Goal: Transaction & Acquisition: Purchase product/service

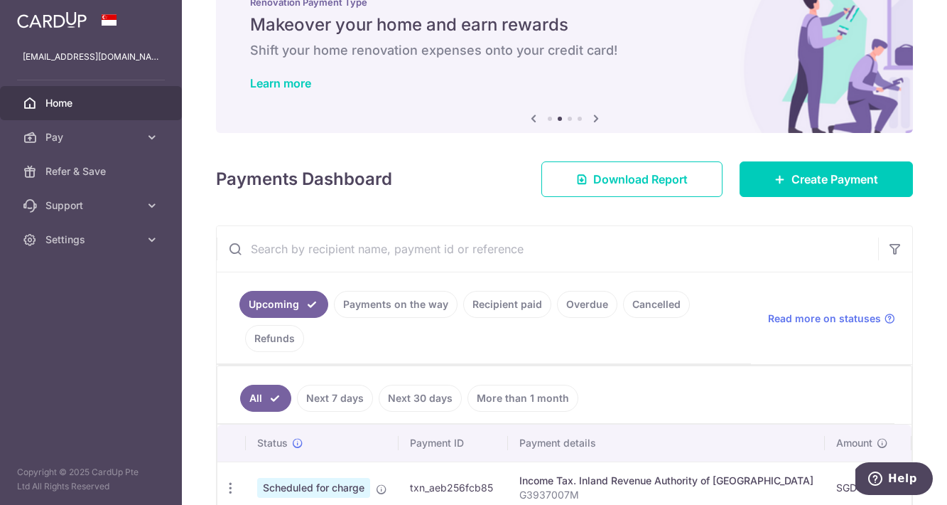
scroll to position [47, 0]
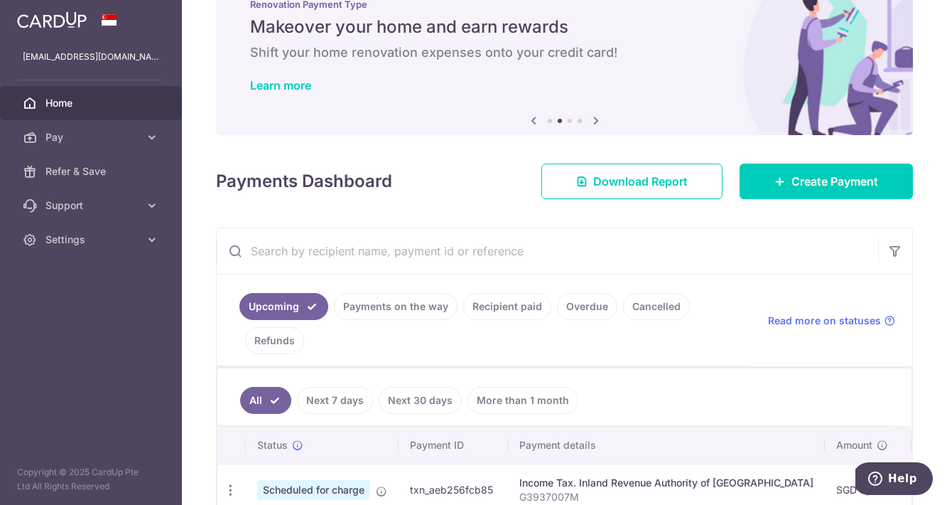
drag, startPoint x: 473, startPoint y: 251, endPoint x: 551, endPoint y: 250, distance: 78.2
click at [551, 250] on input "text" at bounding box center [548, 250] width 662 height 45
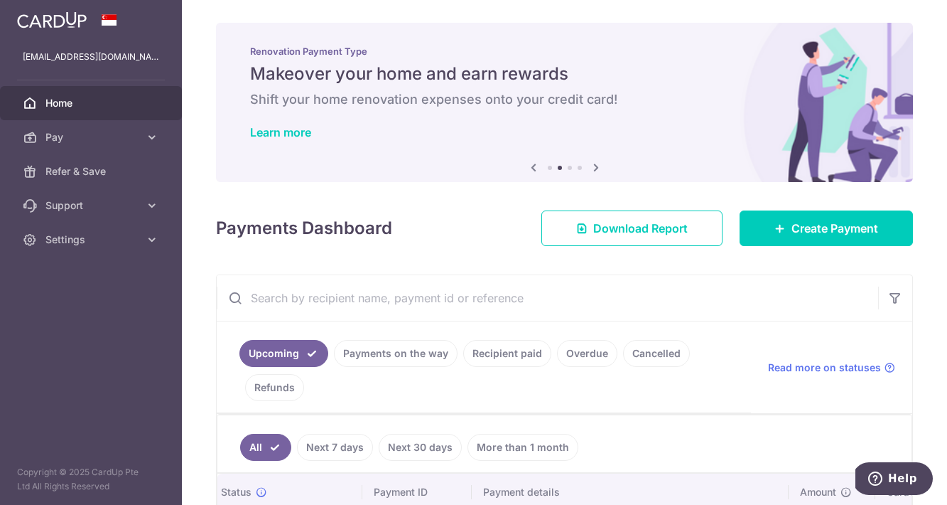
scroll to position [0, 0]
click at [59, 237] on span "Settings" at bounding box center [92, 239] width 94 height 14
click at [62, 271] on span "Account" at bounding box center [92, 274] width 94 height 14
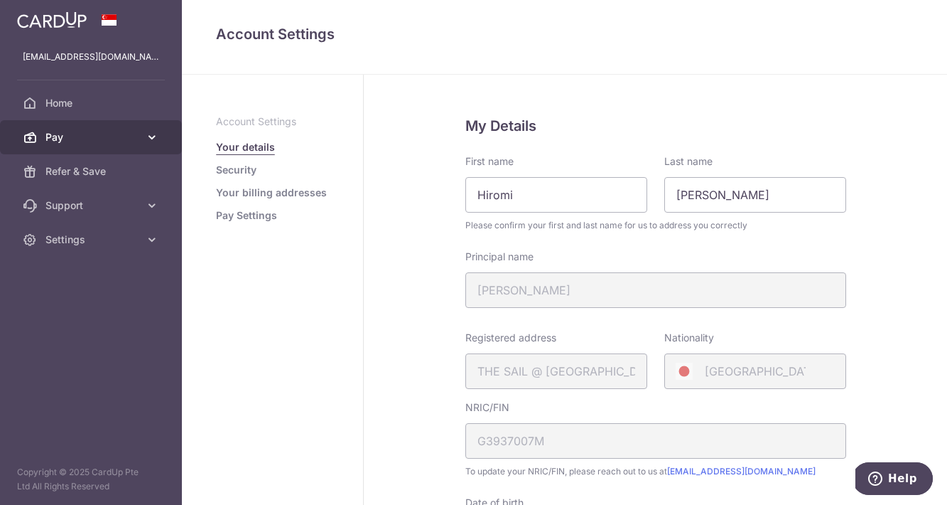
click at [60, 137] on span "Pay" at bounding box center [92, 137] width 94 height 14
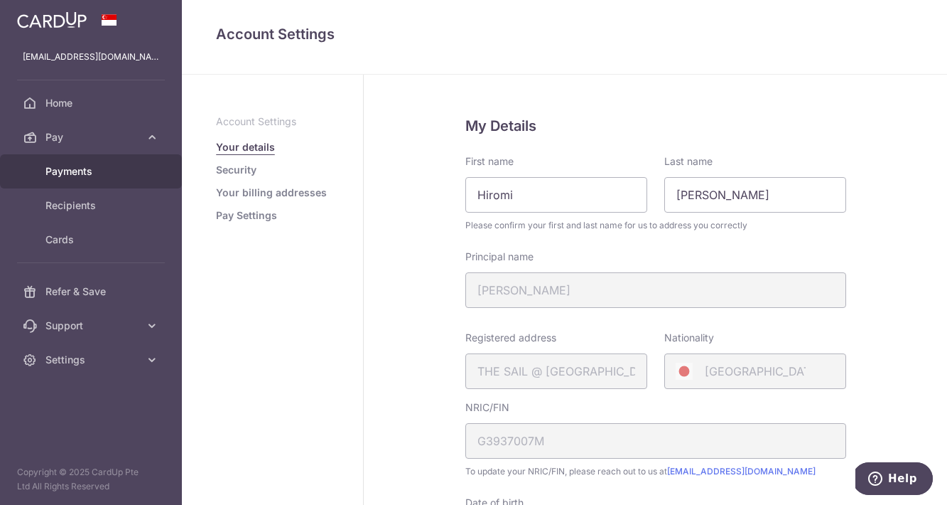
click at [74, 178] on link "Payments" at bounding box center [91, 171] width 182 height 34
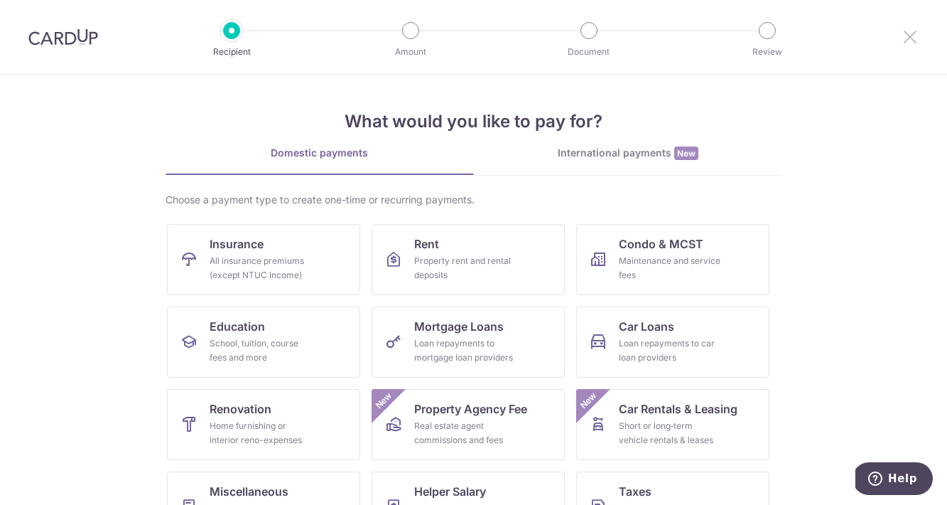
click at [907, 40] on icon at bounding box center [910, 37] width 17 height 18
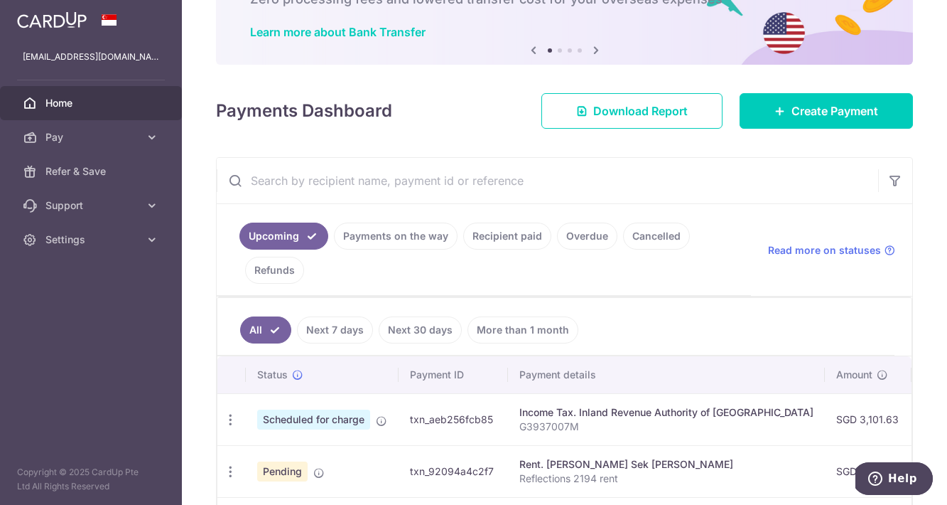
scroll to position [118, 0]
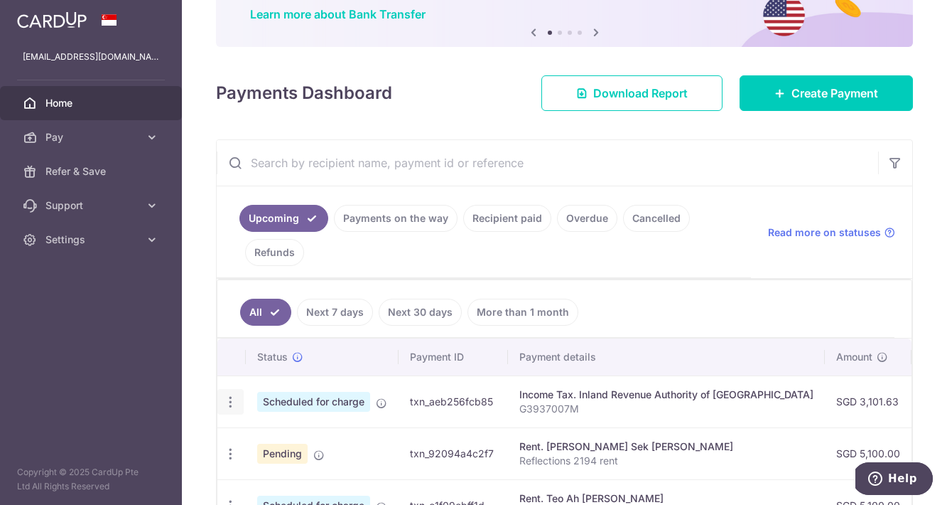
click at [226, 403] on icon "button" at bounding box center [230, 401] width 15 height 15
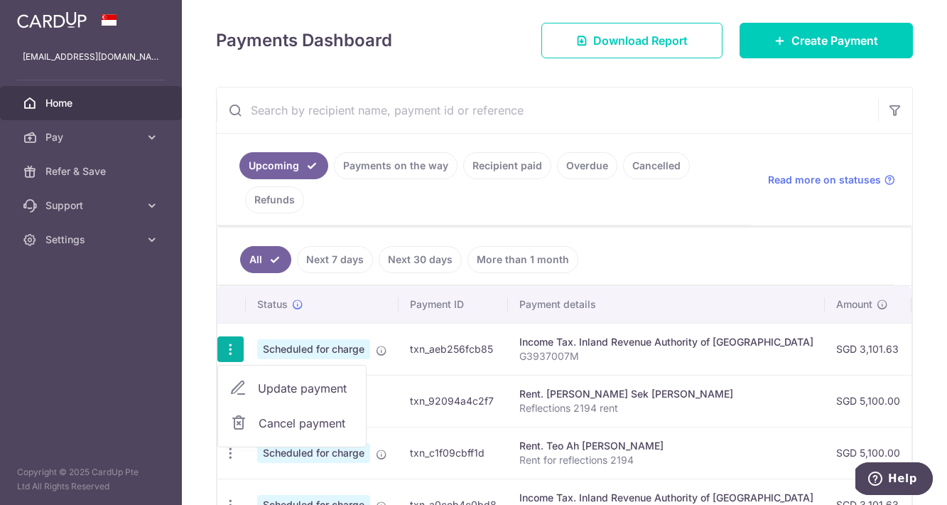
scroll to position [176, 0]
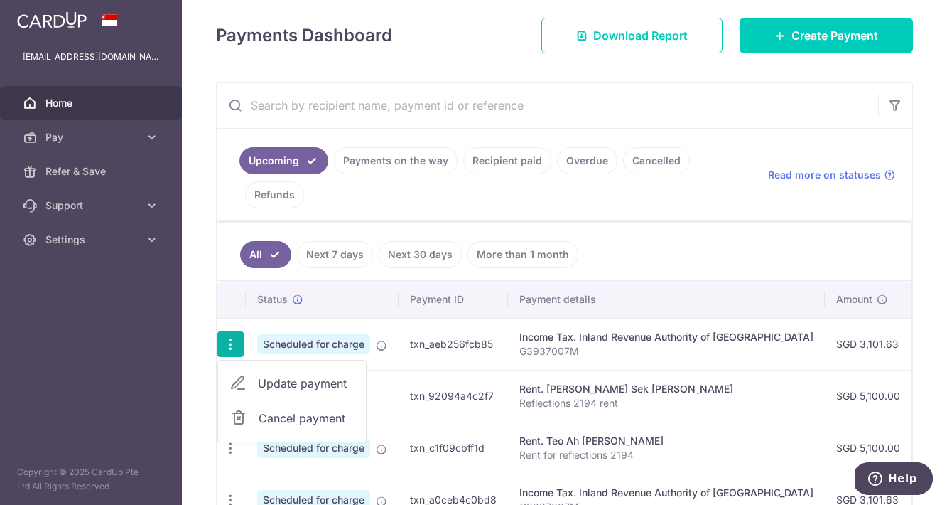
click at [204, 386] on div "× Pause Schedule Pause all future payments in this series Pause just this one p…" at bounding box center [564, 252] width 765 height 505
click at [230, 346] on icon "button" at bounding box center [230, 344] width 15 height 15
click at [303, 422] on span "Cancel payment" at bounding box center [306, 417] width 95 height 17
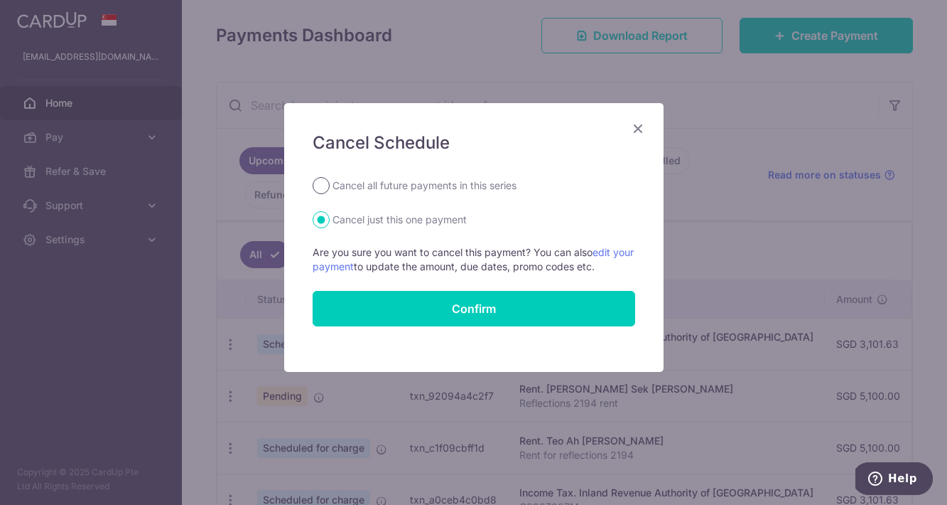
click at [321, 189] on input "Cancel all future payments in this series" at bounding box center [321, 185] width 17 height 17
radio input "true"
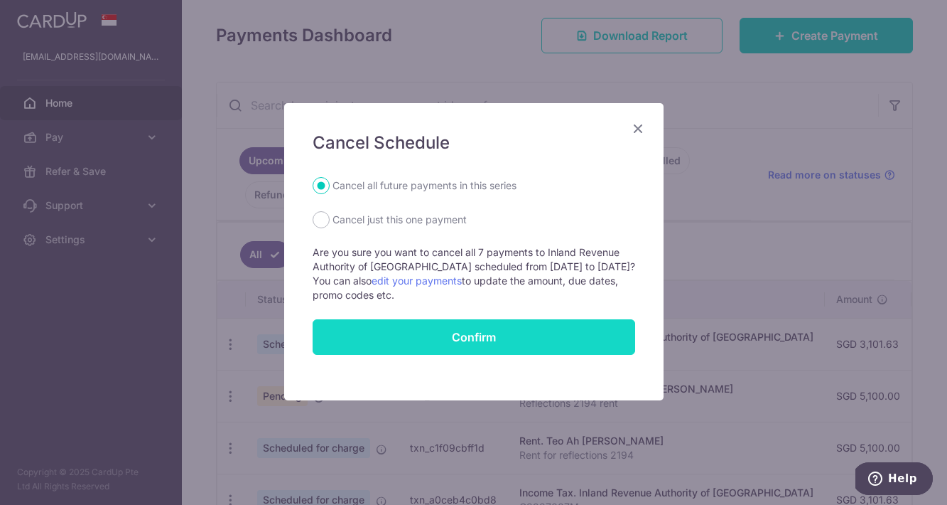
click at [471, 325] on button "Confirm" at bounding box center [474, 337] width 323 height 36
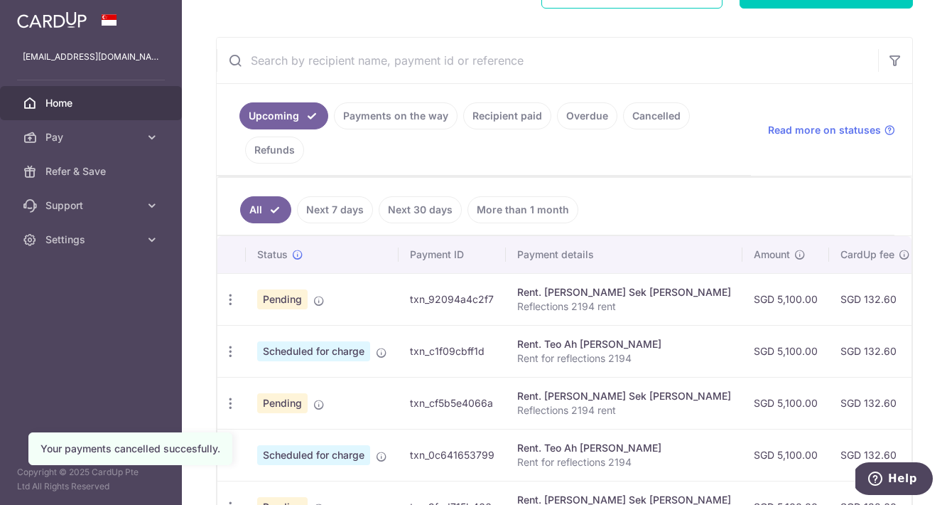
scroll to position [278, 0]
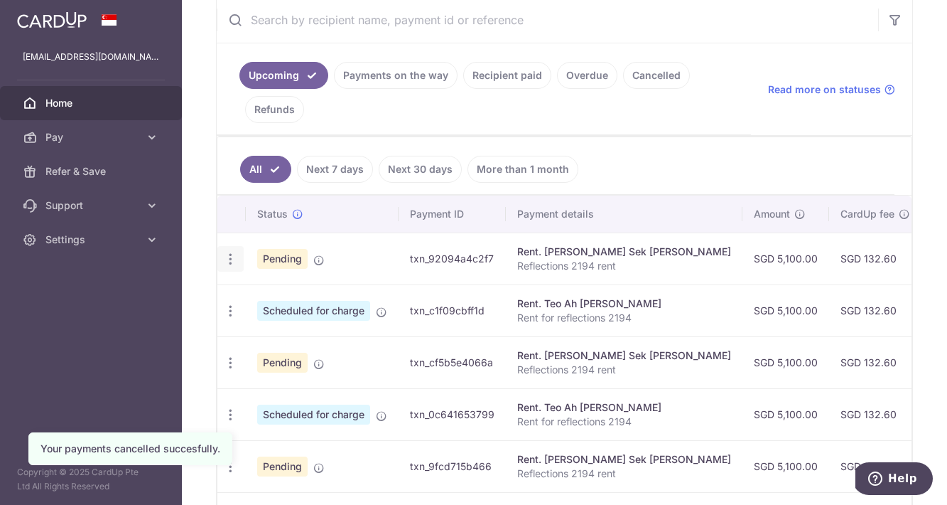
click at [232, 259] on icon "button" at bounding box center [230, 259] width 15 height 15
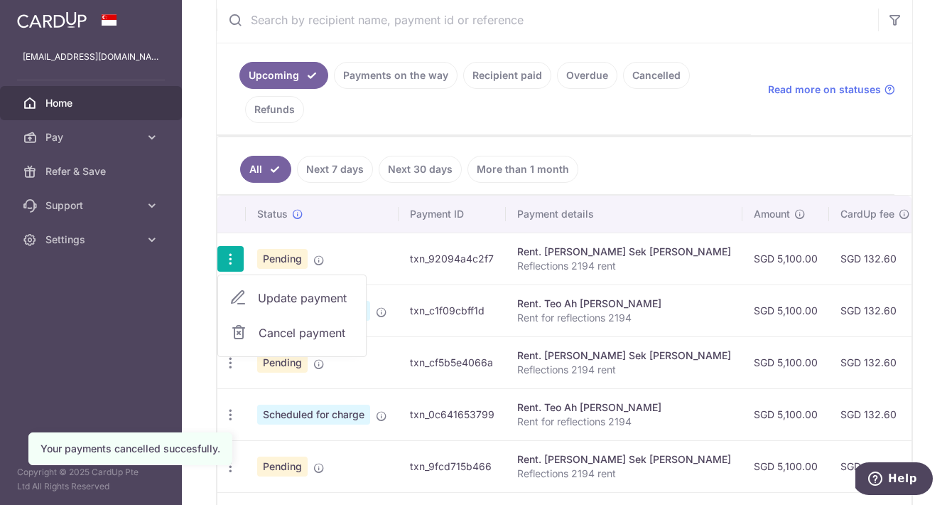
click at [283, 326] on span "Cancel payment" at bounding box center [306, 332] width 95 height 17
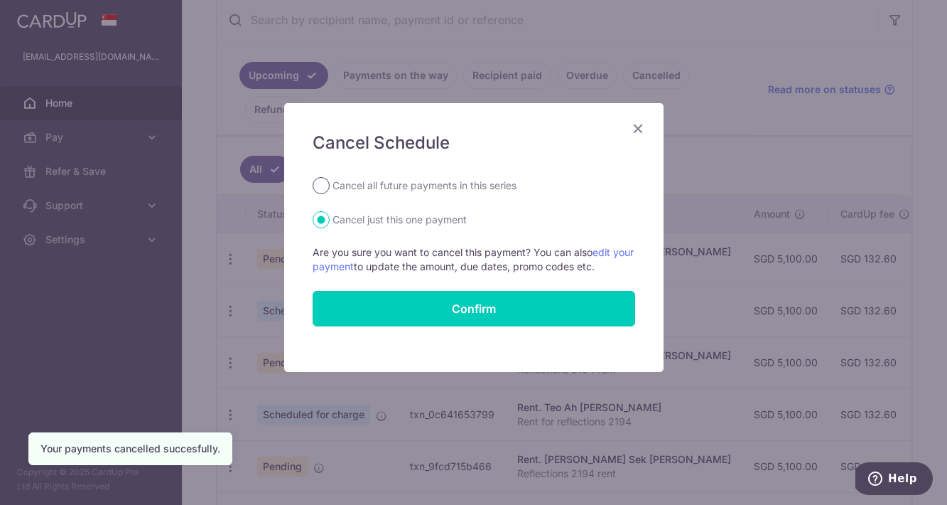
click at [322, 178] on input "Cancel all future payments in this series" at bounding box center [321, 185] width 17 height 17
radio input "true"
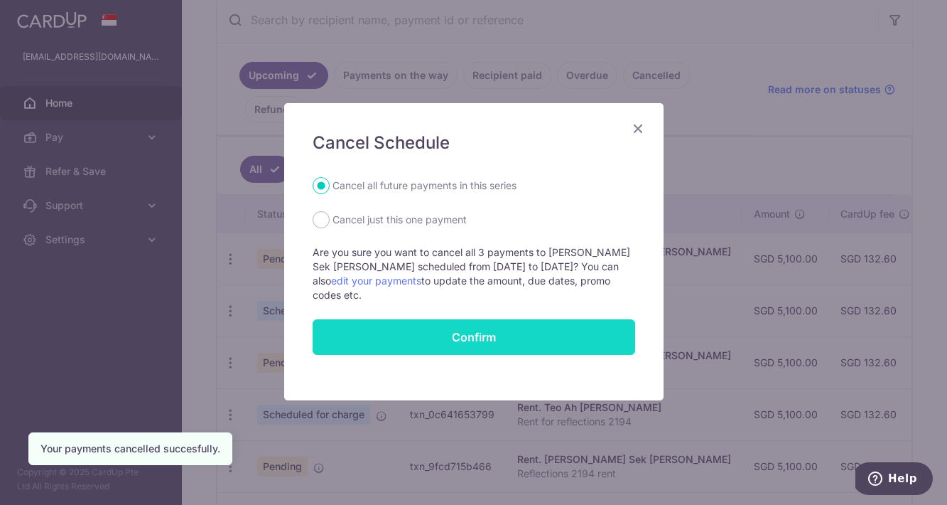
click at [466, 327] on button "Confirm" at bounding box center [474, 337] width 323 height 36
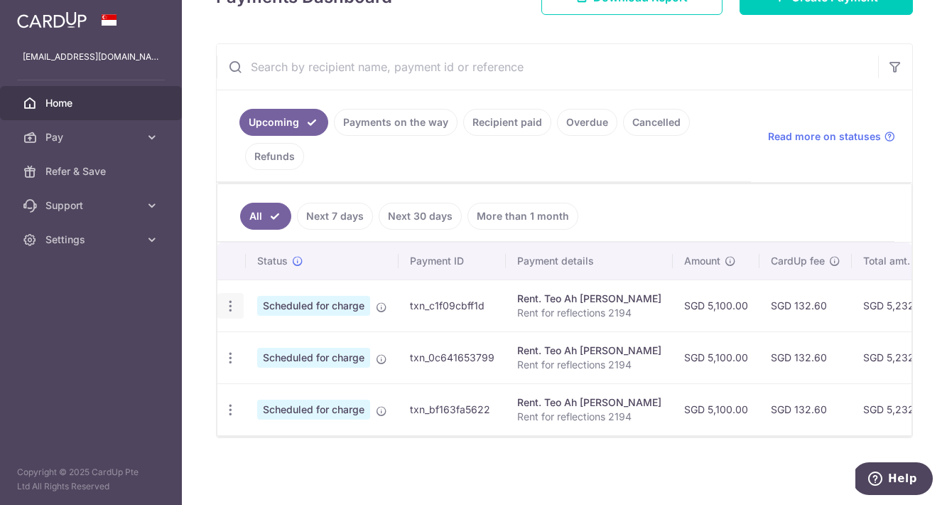
click at [235, 303] on icon "button" at bounding box center [230, 306] width 15 height 15
click at [289, 387] on span "Cancel payment" at bounding box center [306, 379] width 95 height 17
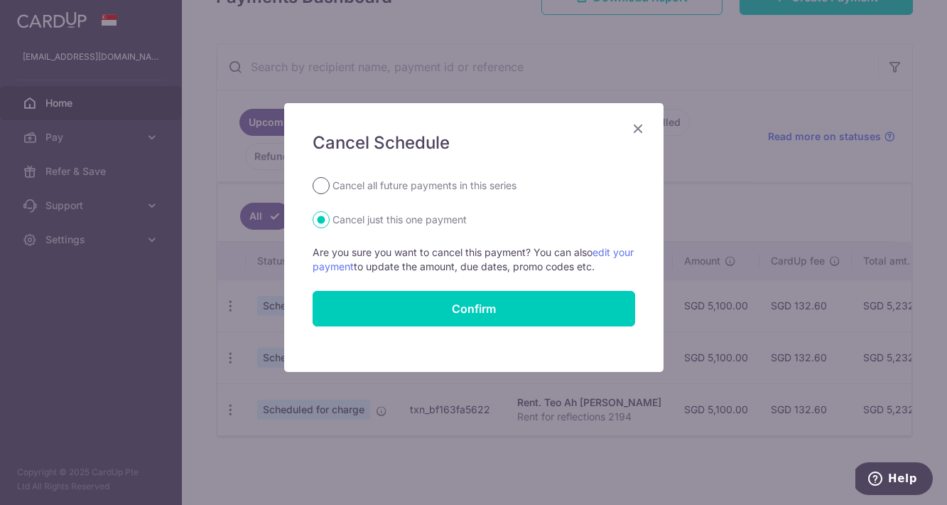
click at [321, 181] on input "Cancel all future payments in this series" at bounding box center [321, 185] width 17 height 17
radio input "true"
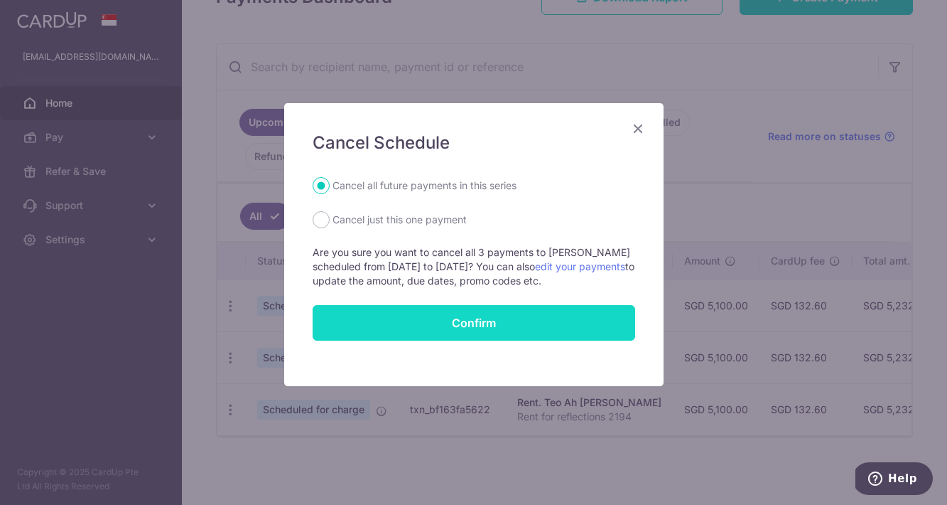
click at [482, 328] on button "Confirm" at bounding box center [474, 323] width 323 height 36
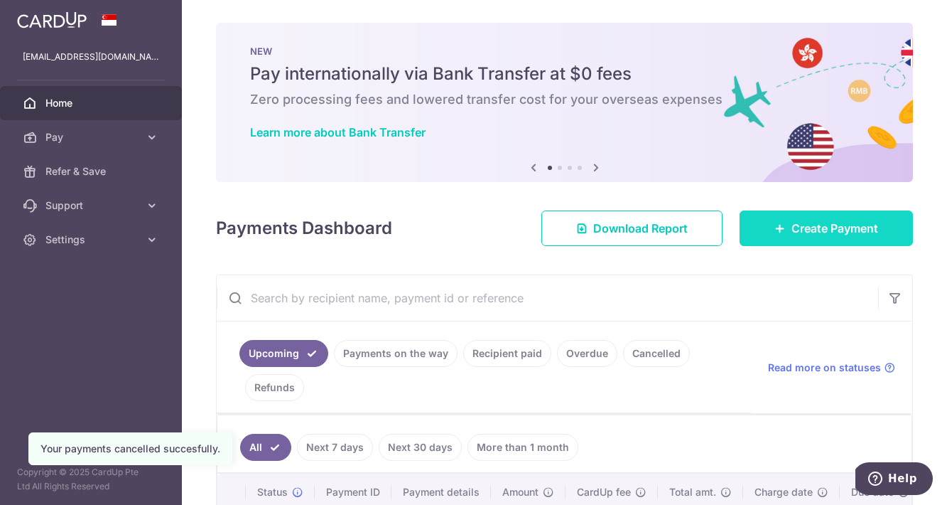
click at [809, 222] on span "Create Payment" at bounding box center [835, 228] width 87 height 17
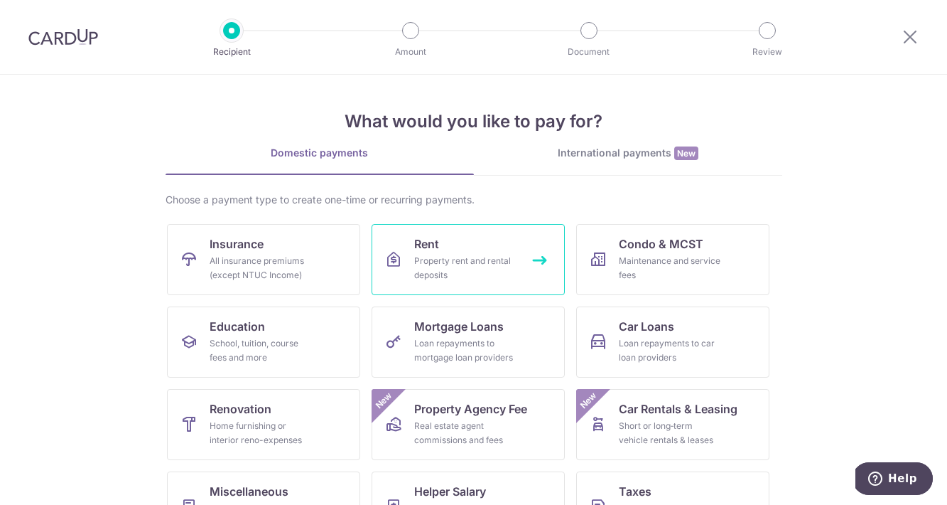
click at [449, 259] on div "Property rent and rental deposits" at bounding box center [465, 268] width 102 height 28
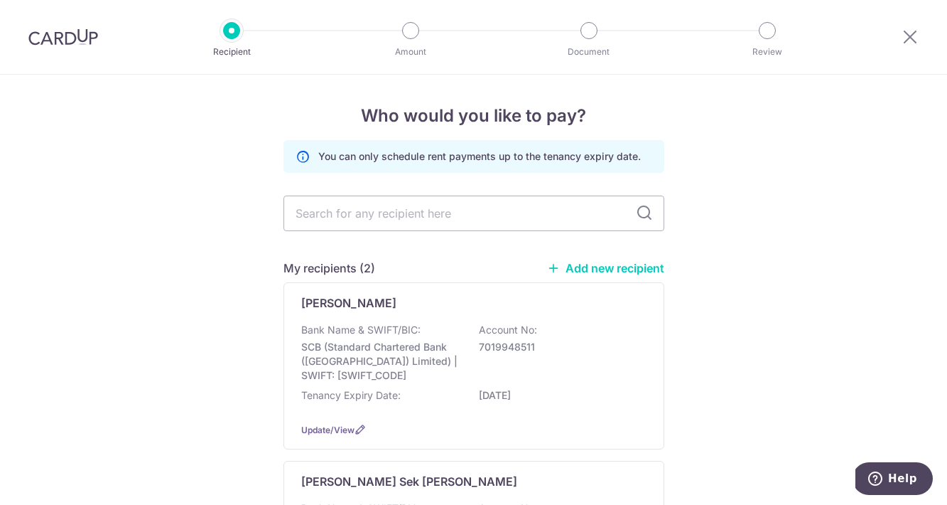
scroll to position [92, 0]
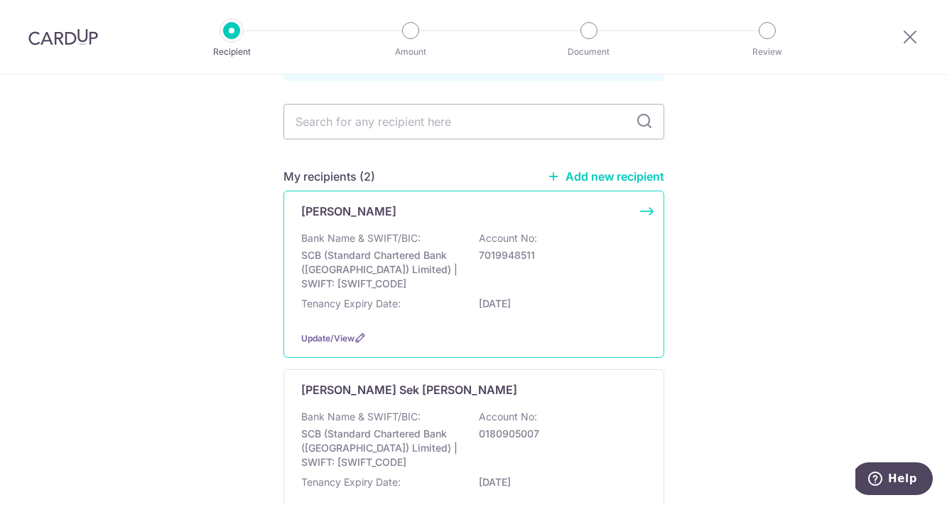
click at [439, 226] on div "[PERSON_NAME] Bank Name & SWIFT/BIC: SCB (Standard Chartered Bank (Singapore) L…" at bounding box center [474, 273] width 381 height 167
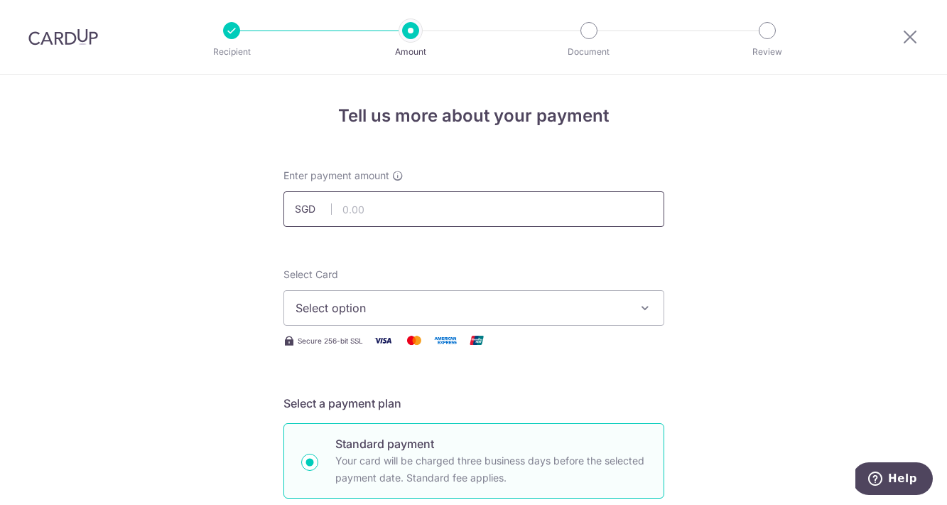
click at [394, 209] on input "text" at bounding box center [474, 209] width 381 height 36
type input "5,100.00"
click at [323, 311] on span "Select option" at bounding box center [461, 307] width 331 height 17
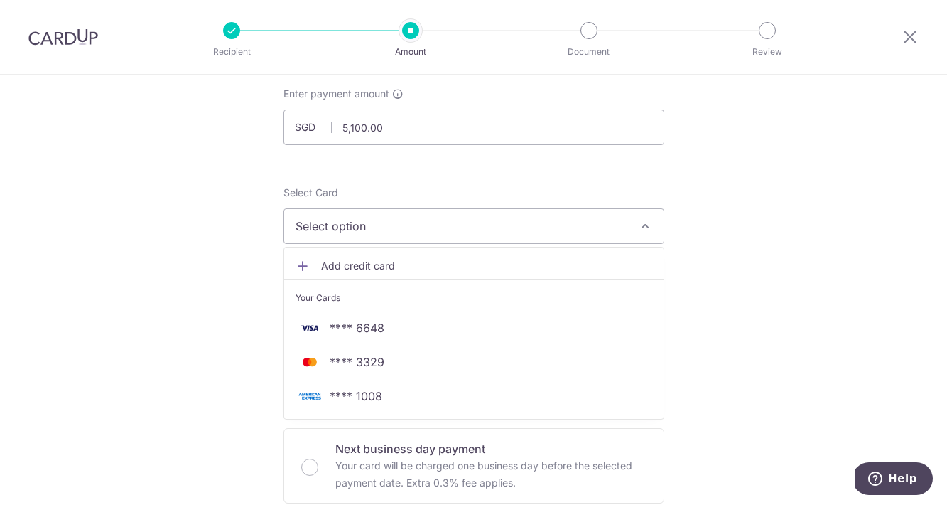
scroll to position [82, 0]
click at [347, 259] on span "Add credit card" at bounding box center [486, 265] width 331 height 14
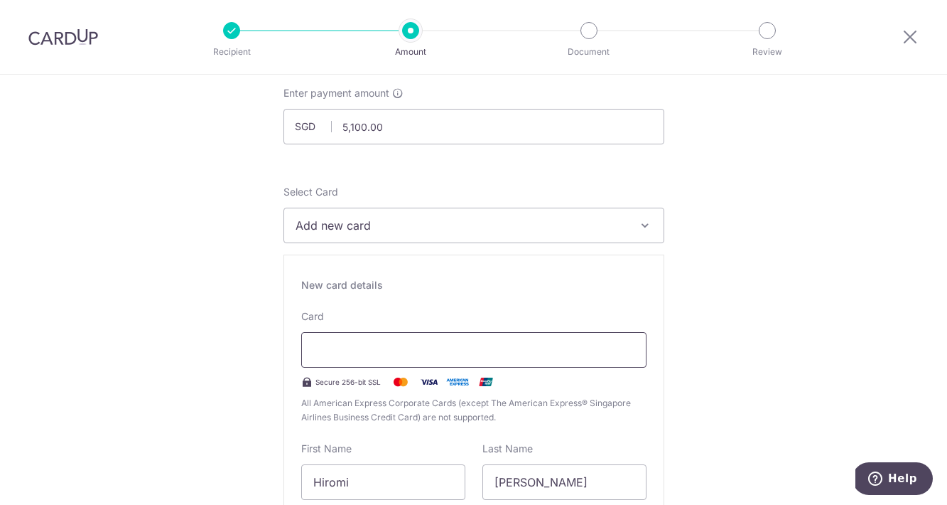
click at [367, 335] on div at bounding box center [473, 350] width 345 height 36
click at [367, 340] on div at bounding box center [473, 350] width 345 height 36
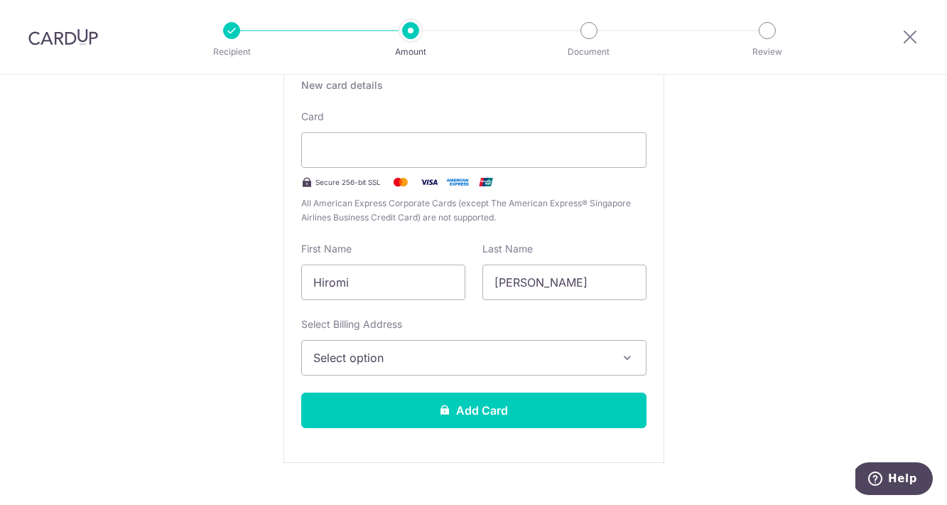
scroll to position [285, 0]
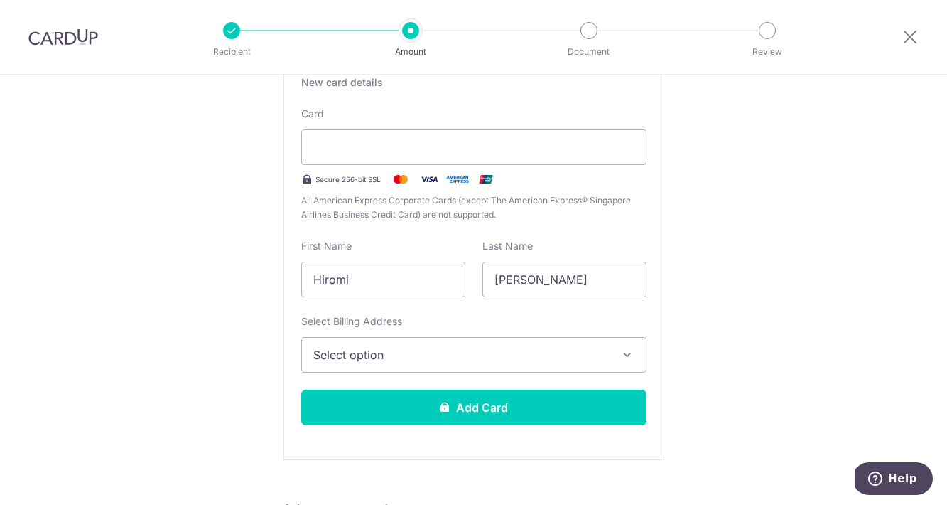
click at [321, 362] on span "Select option" at bounding box center [461, 354] width 296 height 17
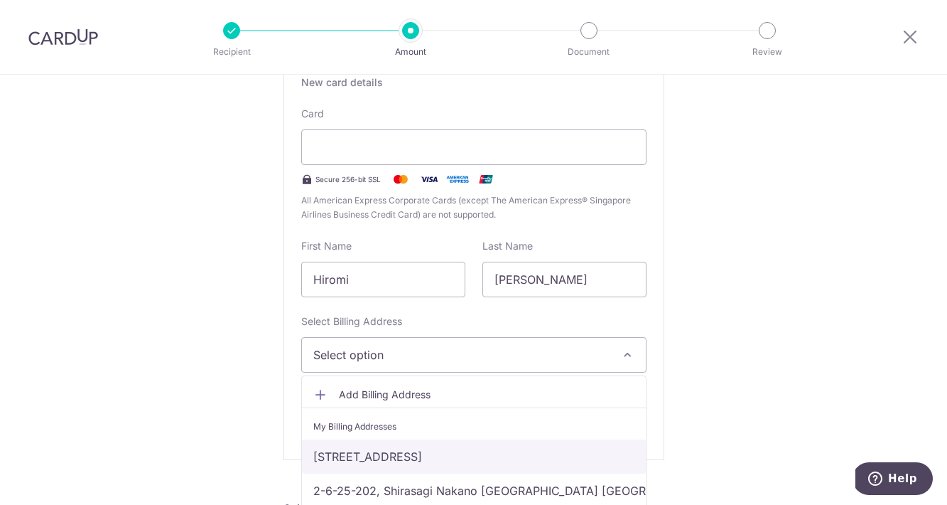
click at [391, 460] on link "[STREET_ADDRESS]" at bounding box center [474, 456] width 344 height 34
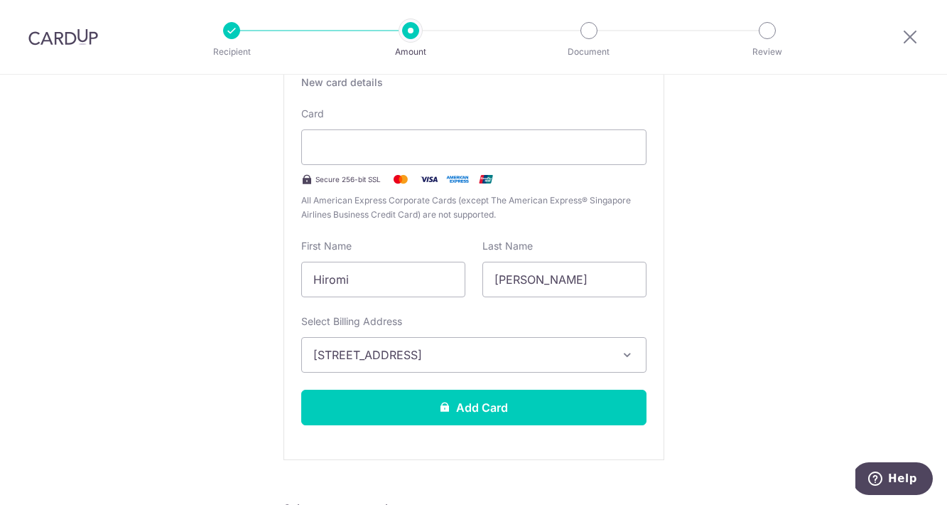
click at [426, 348] on span "33 Keppel bay View , Reflections block33 #2194, Singapore, Singapore-098419" at bounding box center [461, 354] width 296 height 17
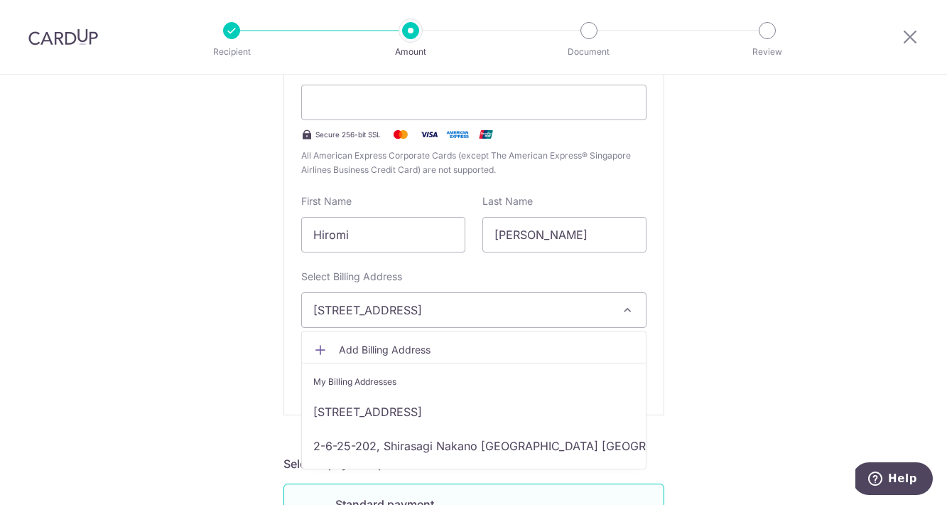
scroll to position [335, 0]
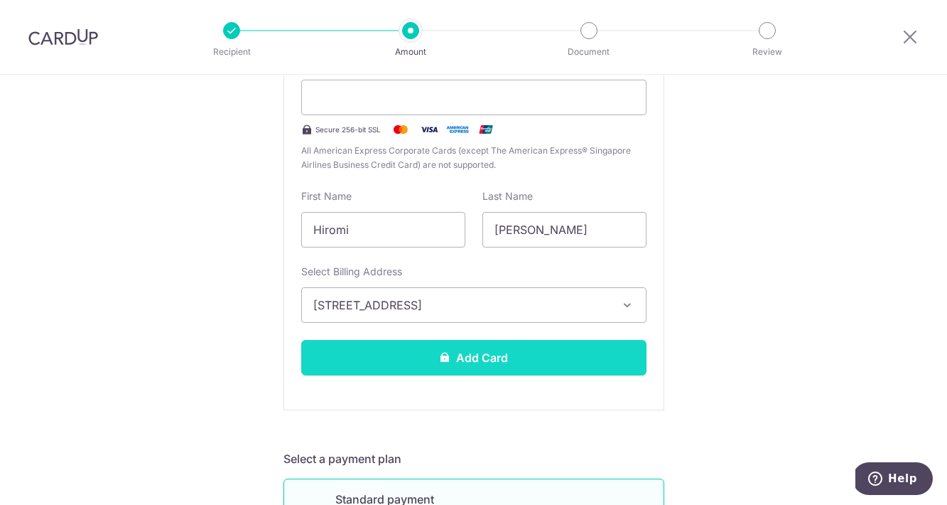
click at [475, 359] on button "Add Card" at bounding box center [473, 358] width 345 height 36
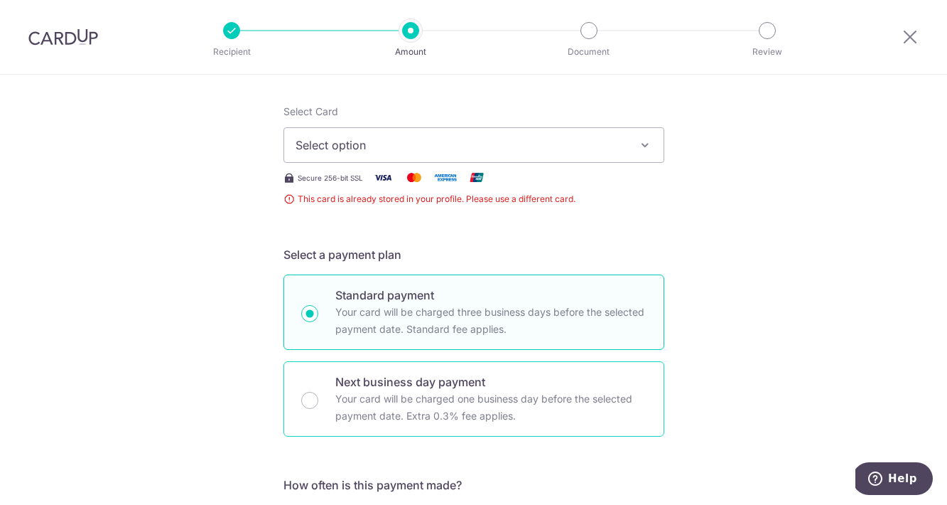
scroll to position [161, 0]
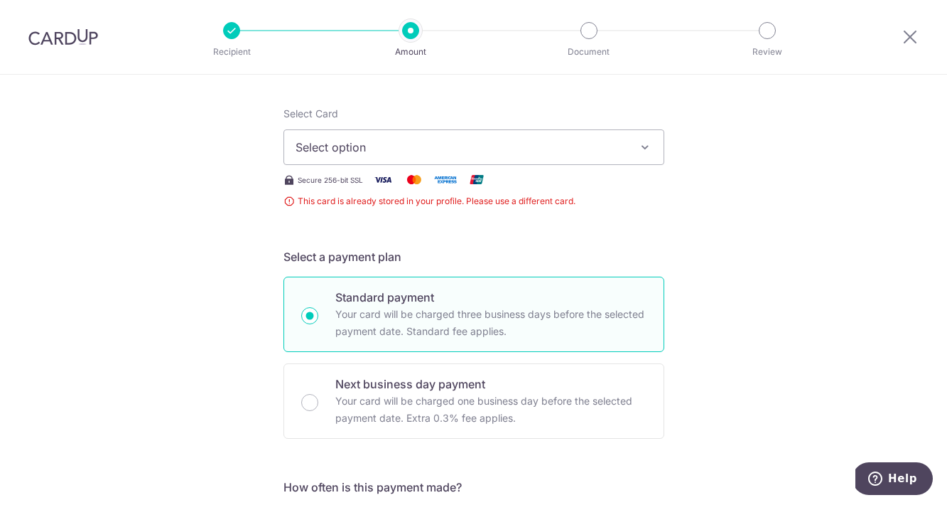
click at [335, 156] on button "Select option" at bounding box center [474, 147] width 381 height 36
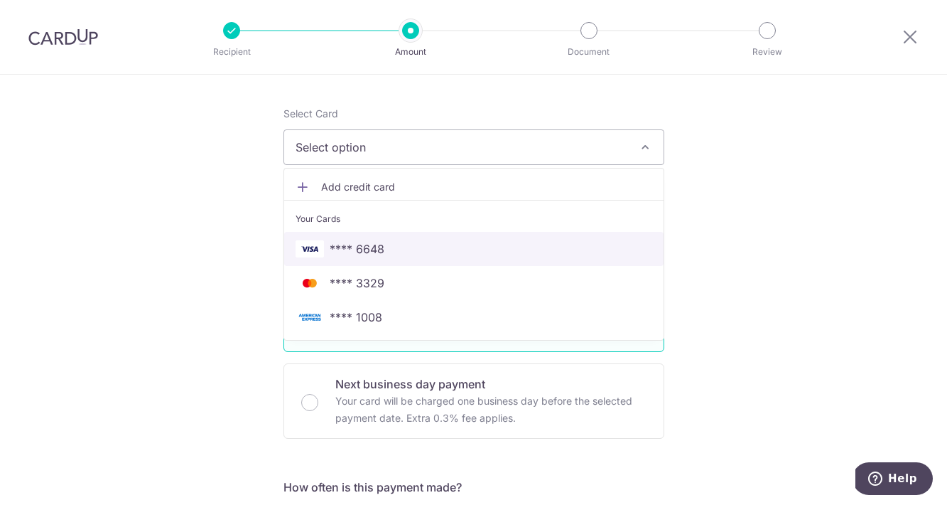
click at [354, 244] on span "**** 6648" at bounding box center [357, 248] width 55 height 17
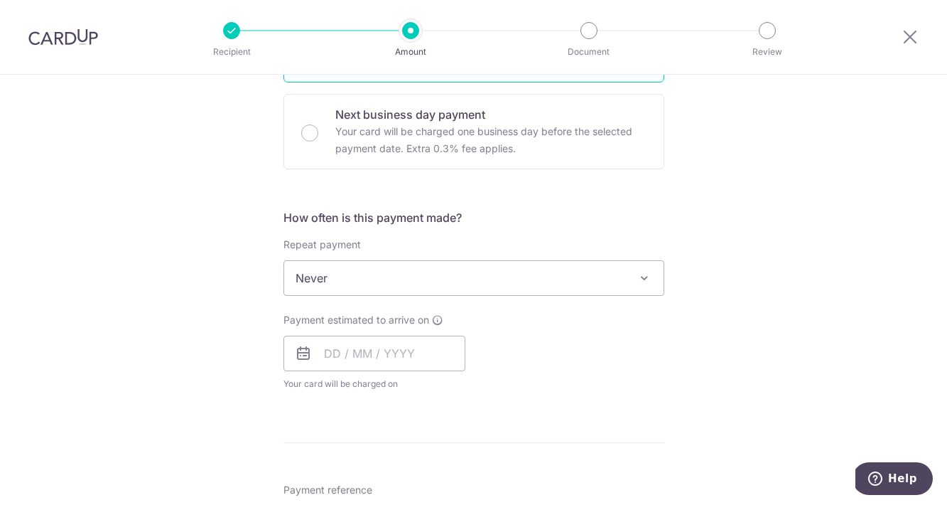
scroll to position [418, 0]
click at [303, 276] on span "Never" at bounding box center [474, 276] width 380 height 34
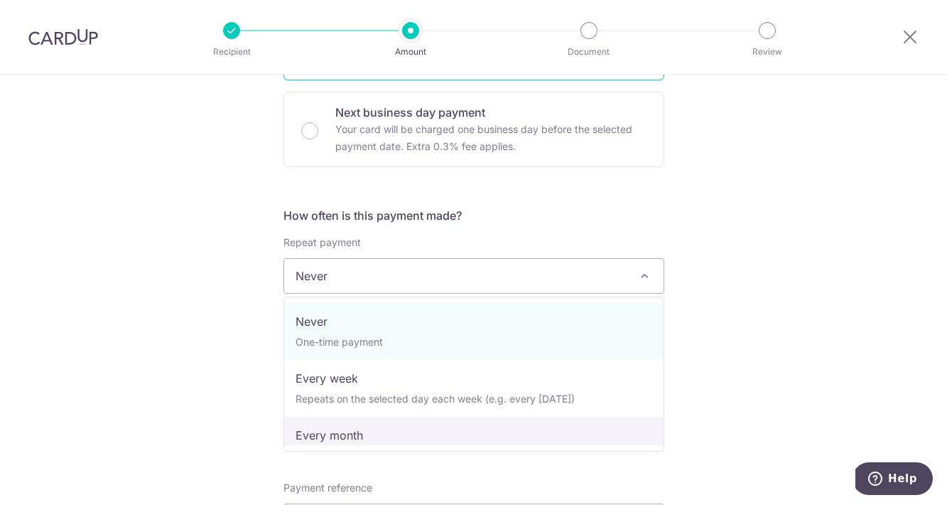
select select "3"
type input "14/12/2025"
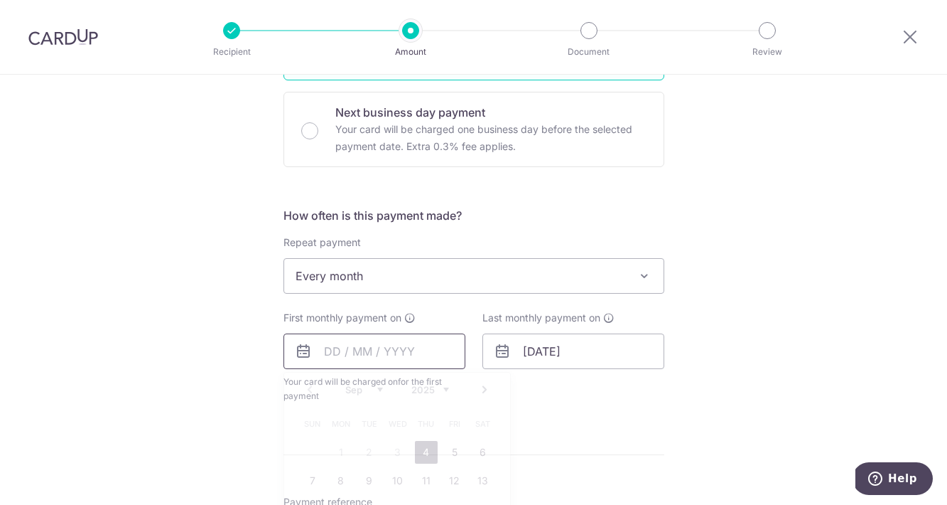
click at [330, 349] on input "text" at bounding box center [375, 351] width 182 height 36
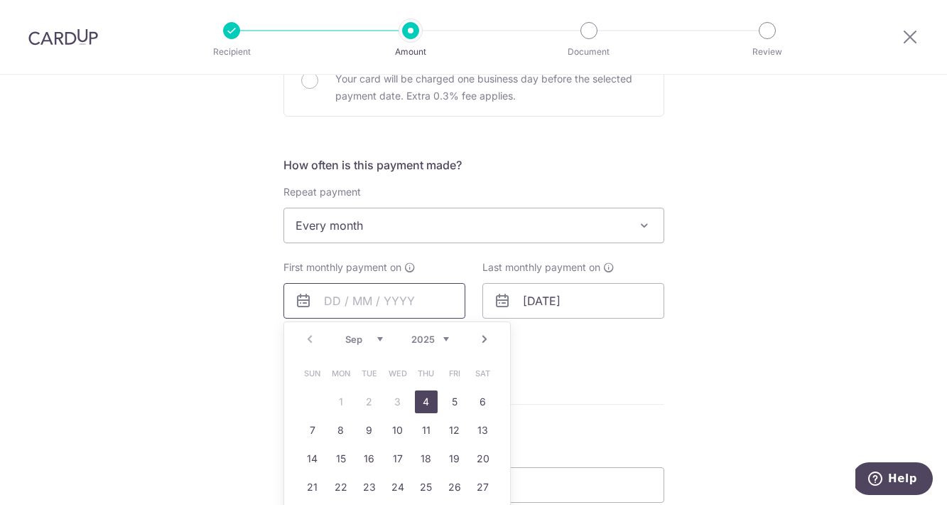
scroll to position [473, 0]
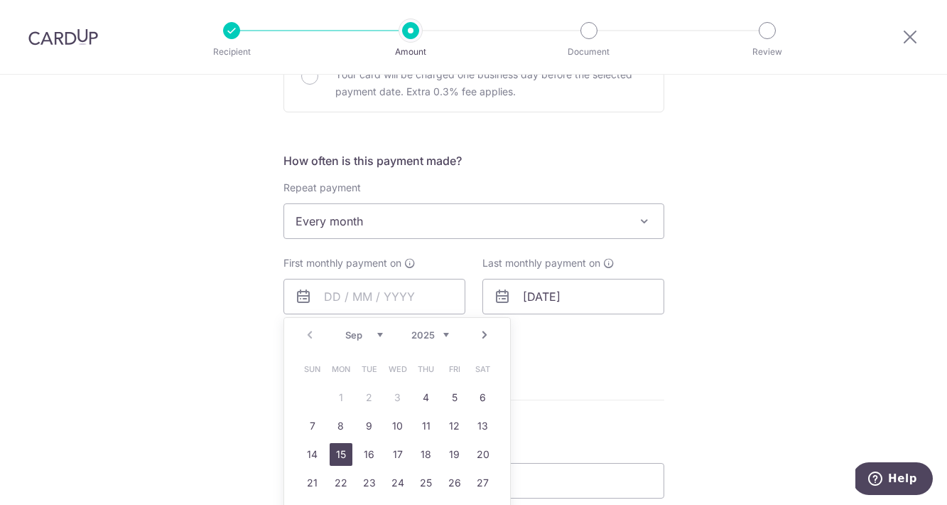
click at [338, 450] on link "15" at bounding box center [341, 454] width 23 height 23
type input "[DATE]"
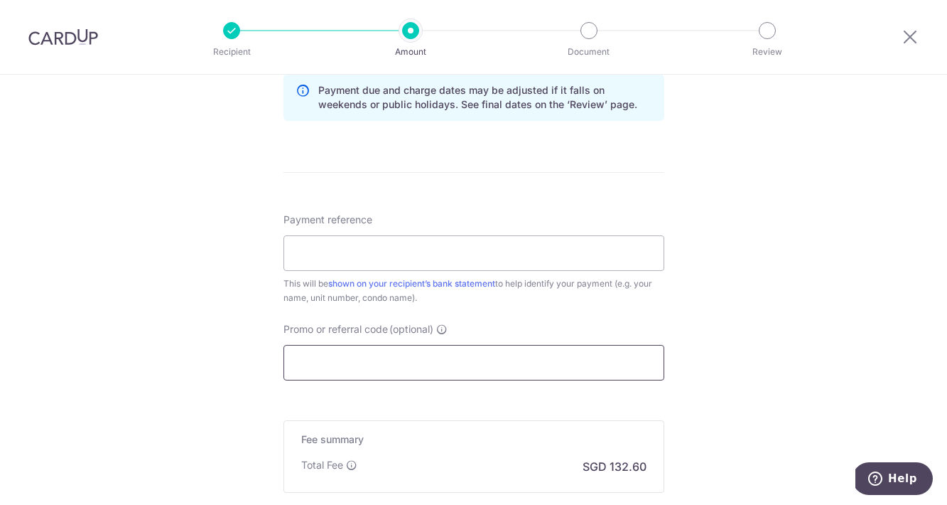
scroll to position [770, 0]
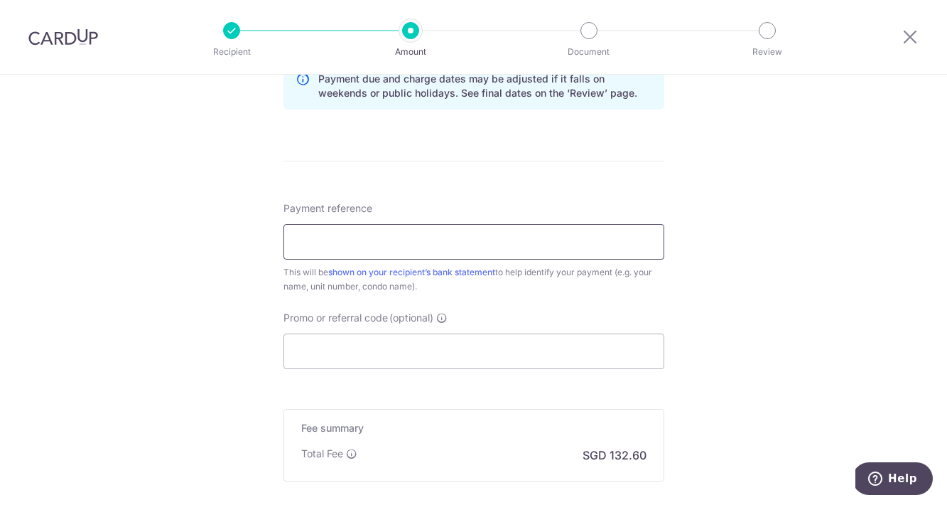
click at [313, 251] on input "Payment reference" at bounding box center [474, 242] width 381 height 36
type input "Rent for reflections blk33 2194"
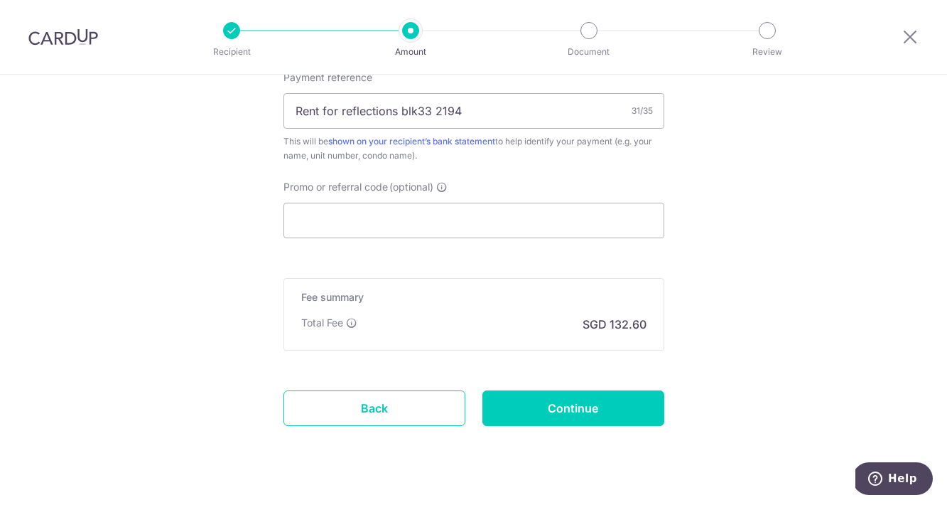
scroll to position [911, 0]
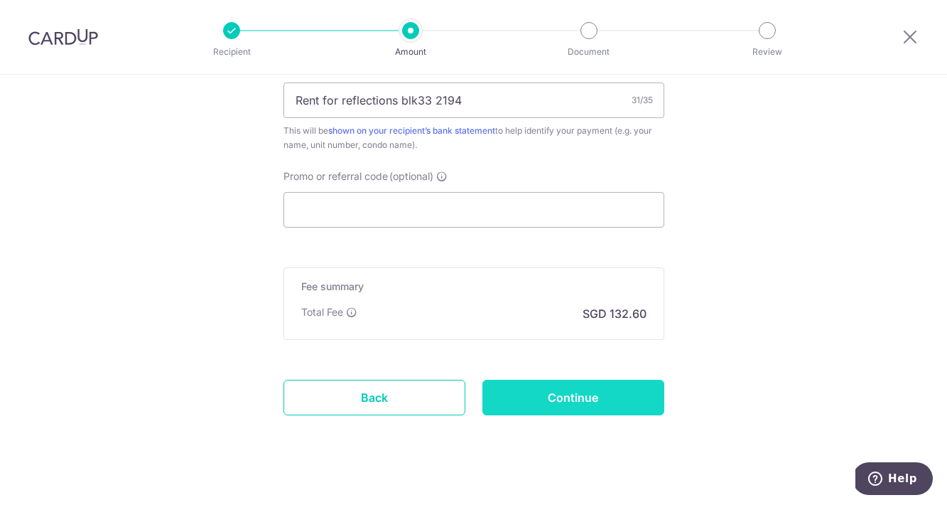
click at [561, 405] on input "Continue" at bounding box center [574, 398] width 182 height 36
type input "Create Schedule"
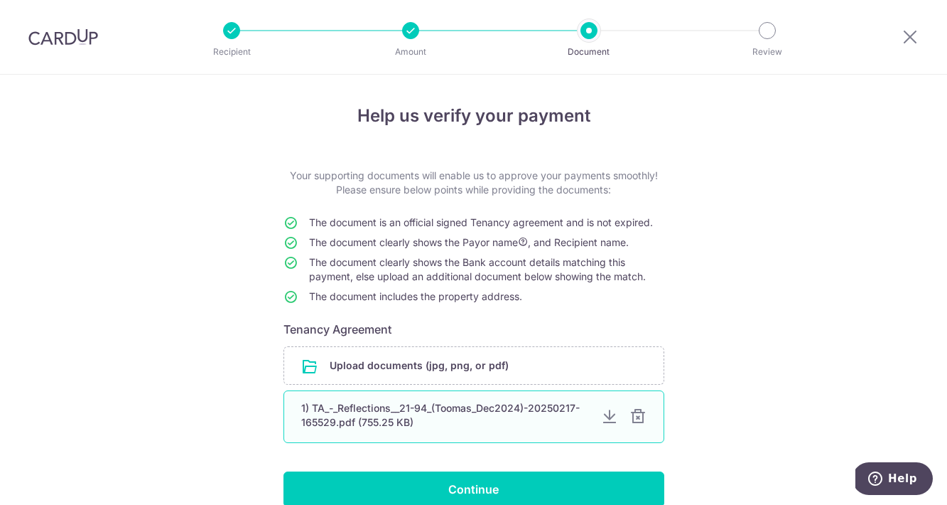
click at [500, 422] on div "1) TA_-_Reflections__21-94_(Toomas_Dec2024)-20250217-165529.pdf (755.25 KB)" at bounding box center [445, 415] width 289 height 28
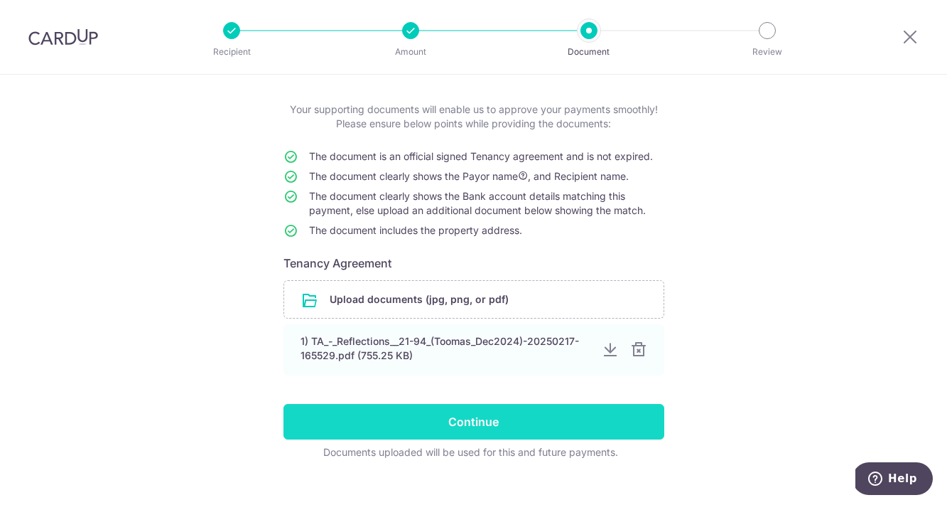
scroll to position [67, 0]
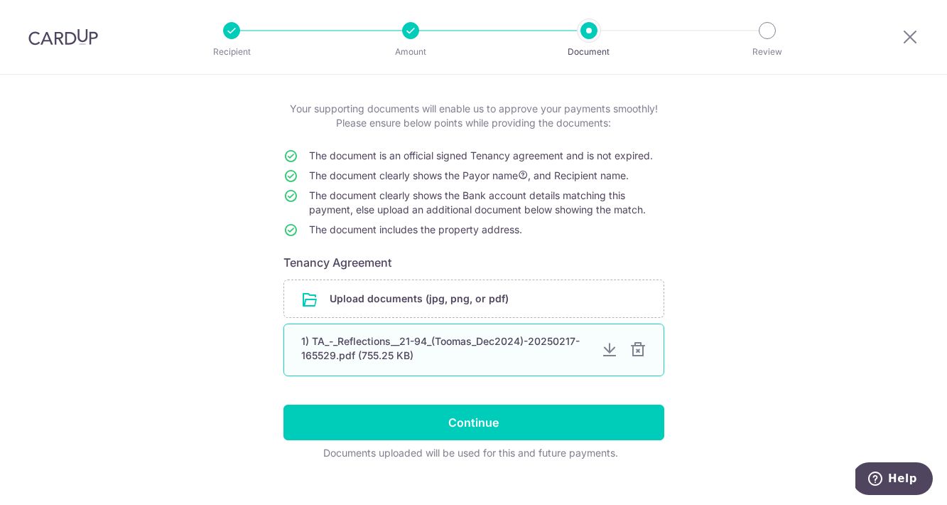
click at [414, 349] on div "1) TA_-_Reflections__21-94_(Toomas_Dec2024)-20250217-165529.pdf (755.25 KB)" at bounding box center [445, 348] width 289 height 28
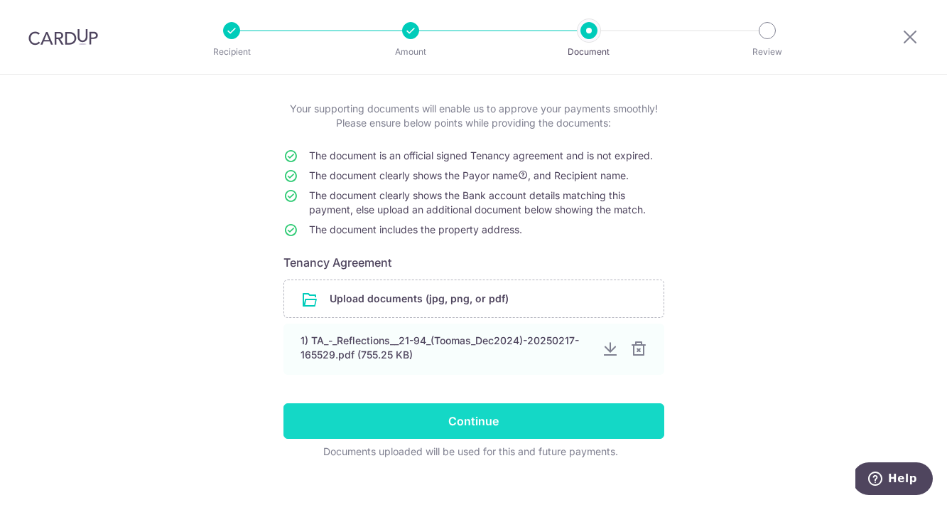
click at [472, 418] on input "Continue" at bounding box center [474, 421] width 381 height 36
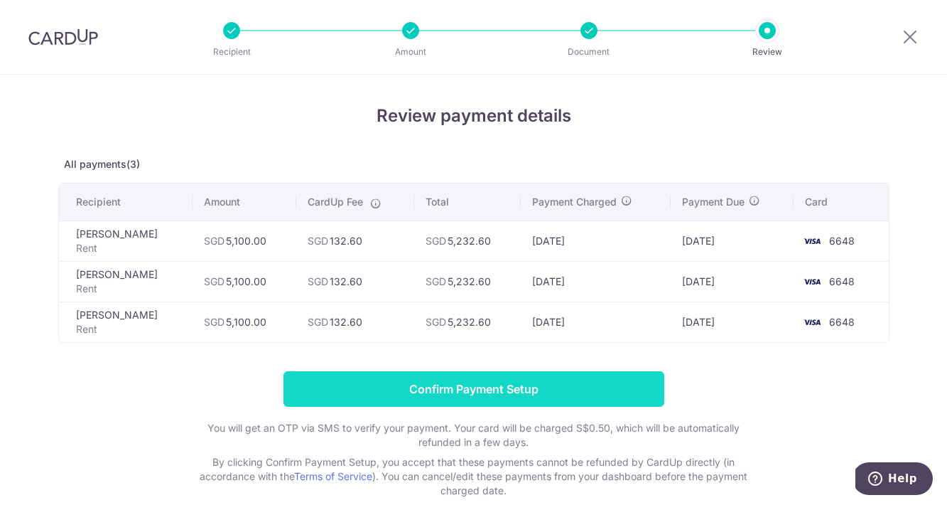
click at [482, 385] on input "Confirm Payment Setup" at bounding box center [474, 389] width 381 height 36
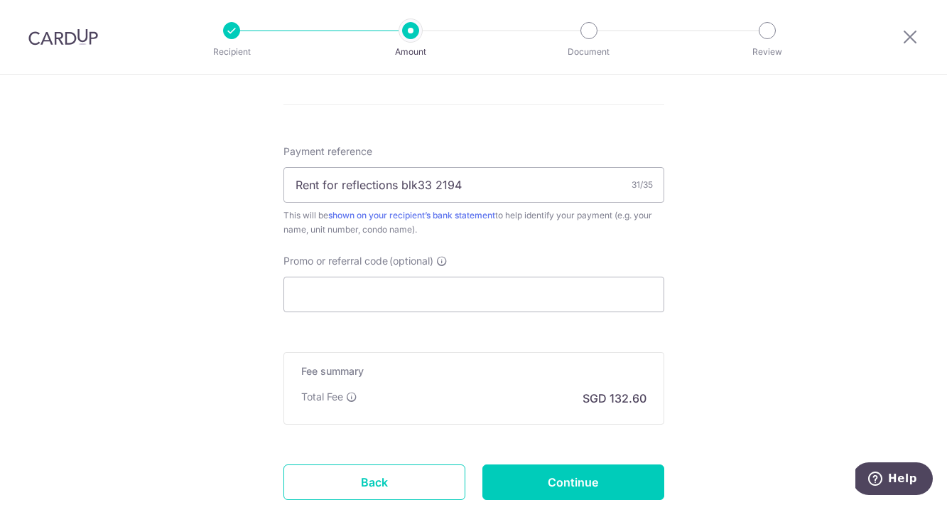
scroll to position [819, 0]
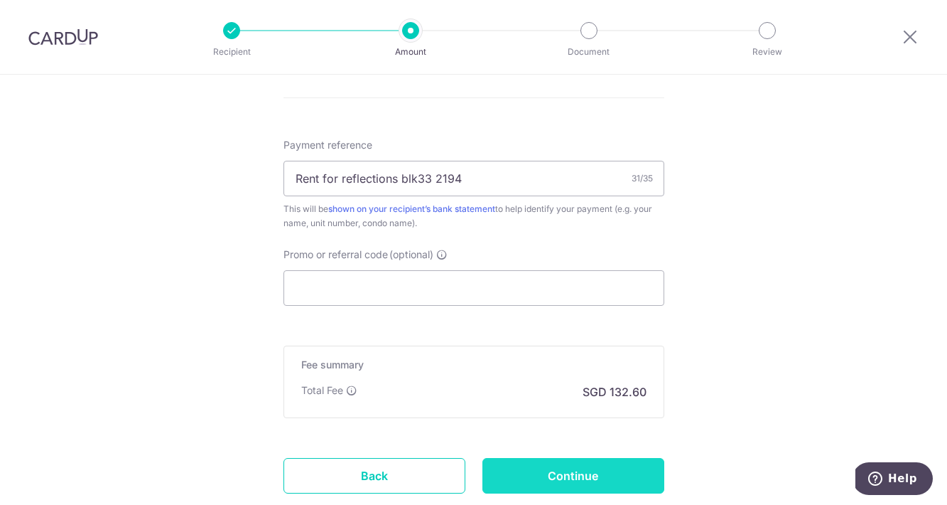
click at [589, 473] on input "Continue" at bounding box center [574, 476] width 182 height 36
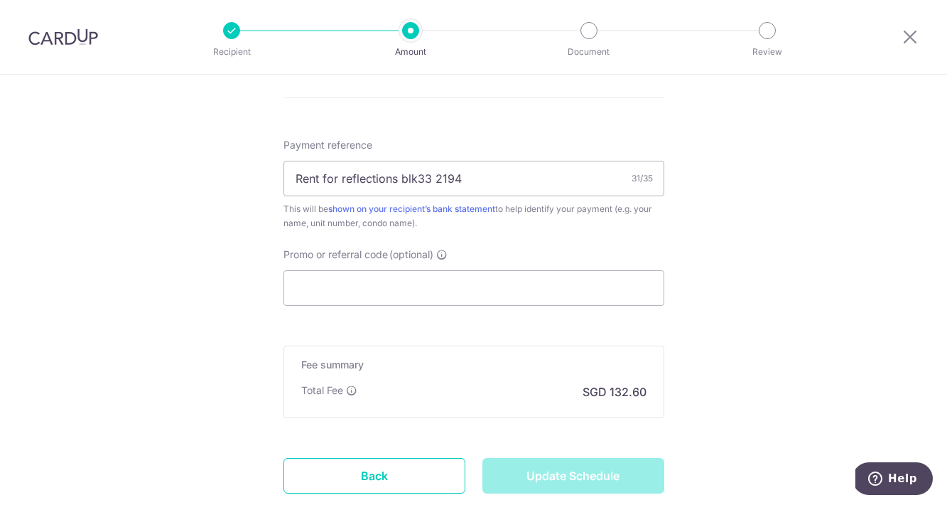
type input "Update Schedule"
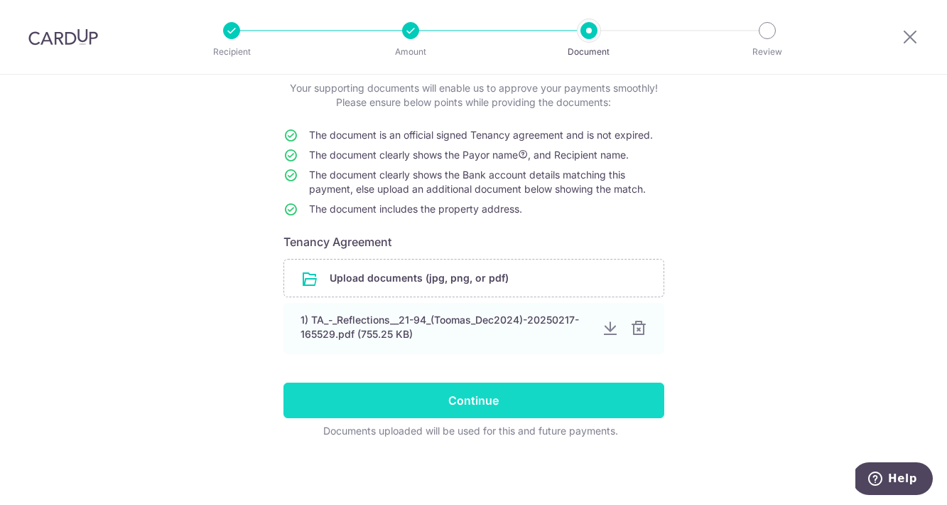
scroll to position [87, 0]
click at [469, 407] on input "Continue" at bounding box center [474, 400] width 381 height 36
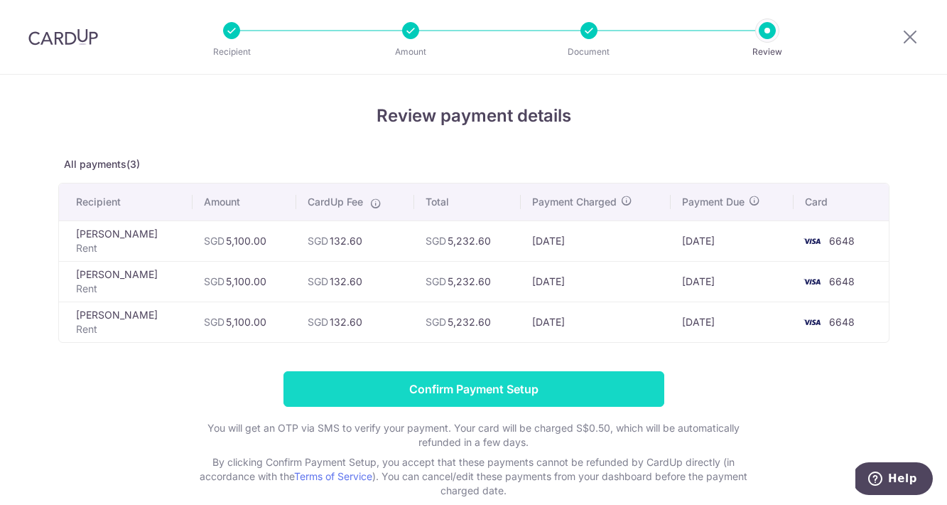
click at [471, 394] on input "Confirm Payment Setup" at bounding box center [474, 389] width 381 height 36
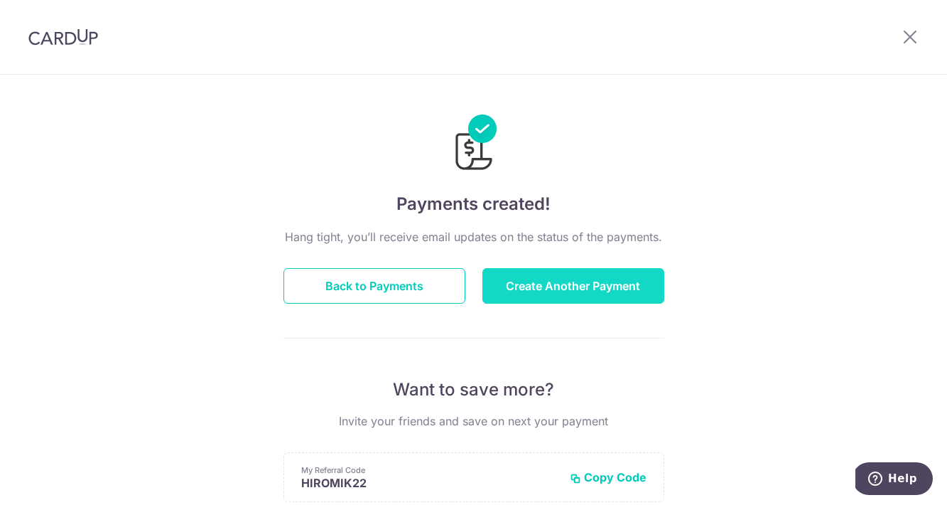
click at [600, 301] on button "Create Another Payment" at bounding box center [574, 286] width 182 height 36
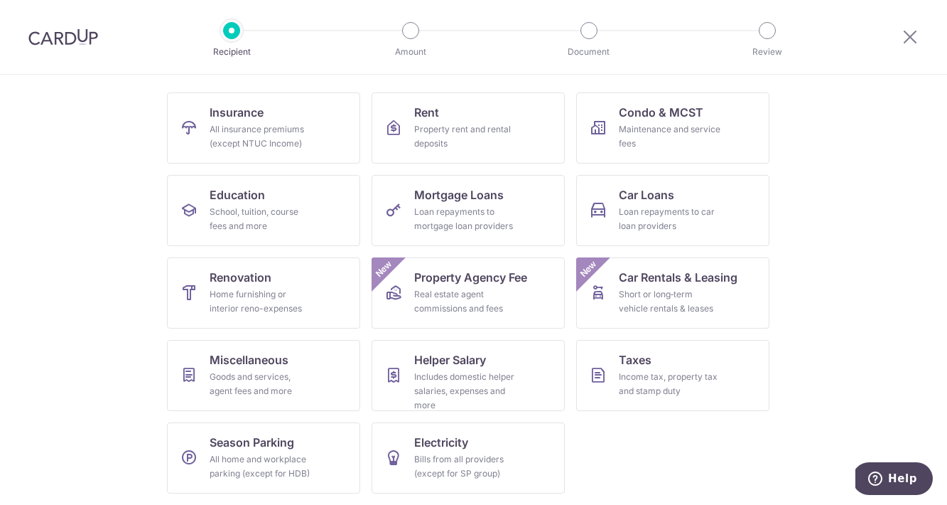
scroll to position [131, 0]
click at [631, 377] on div "Income tax, property tax and stamp duty" at bounding box center [670, 384] width 102 height 28
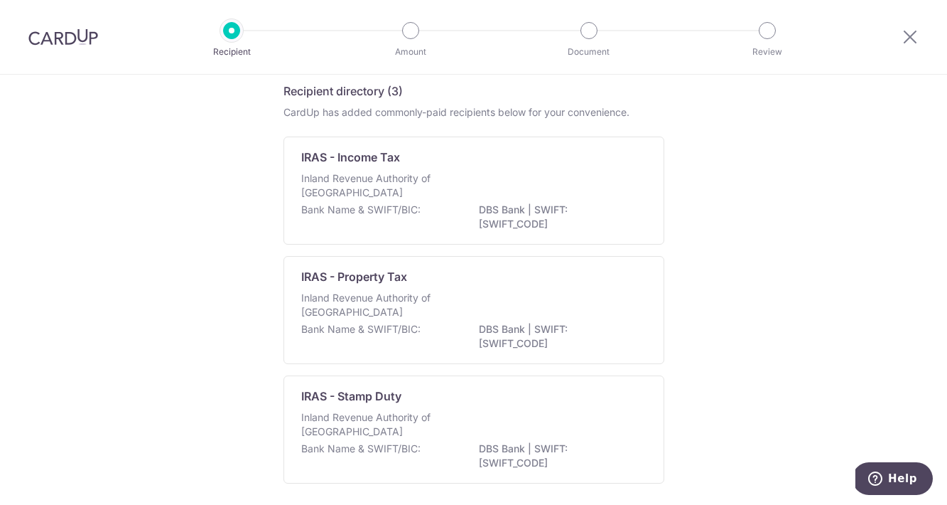
scroll to position [36, 0]
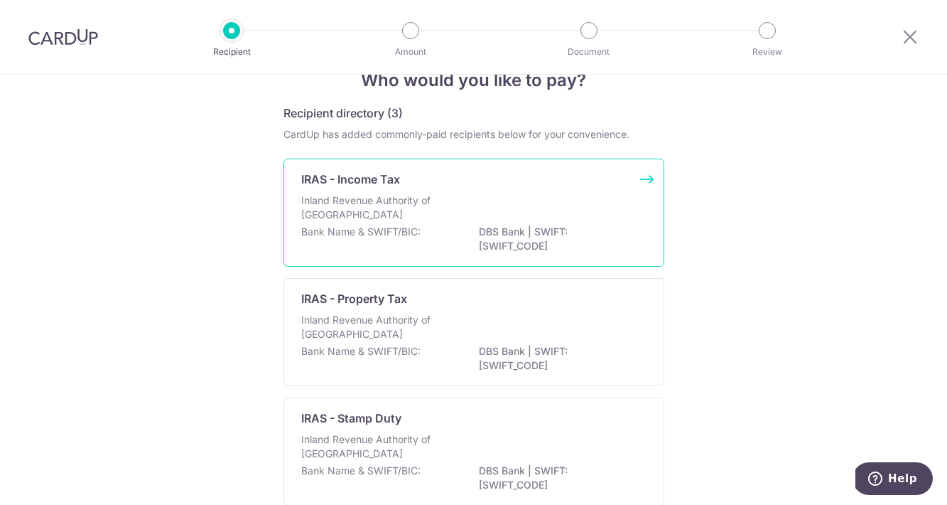
click at [378, 223] on div "Inland Revenue Authority of [GEOGRAPHIC_DATA]" at bounding box center [473, 208] width 345 height 31
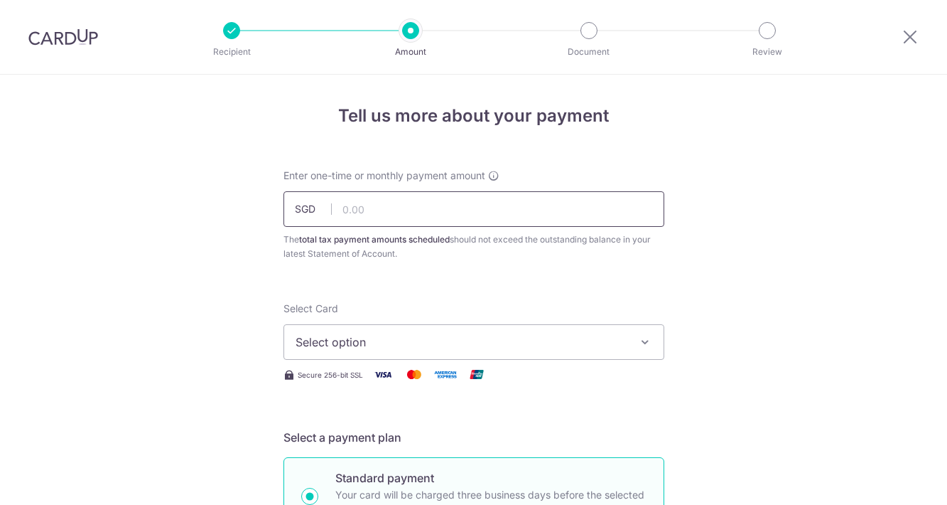
click at [377, 205] on input "text" at bounding box center [474, 209] width 381 height 36
click at [359, 201] on input "text" at bounding box center [474, 209] width 381 height 36
type input "3,101.63"
click at [302, 339] on span "Select option" at bounding box center [461, 341] width 331 height 17
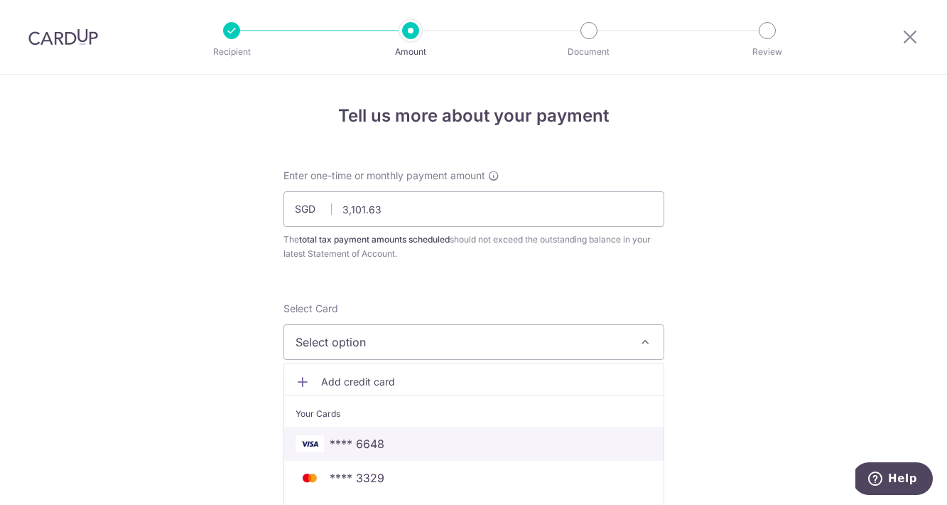
click at [365, 431] on link "**** 6648" at bounding box center [474, 443] width 380 height 34
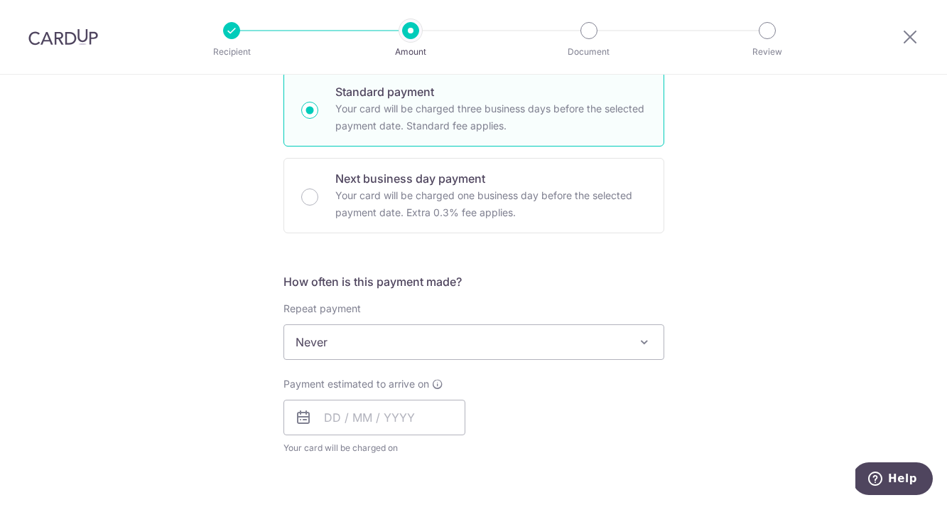
scroll to position [387, 0]
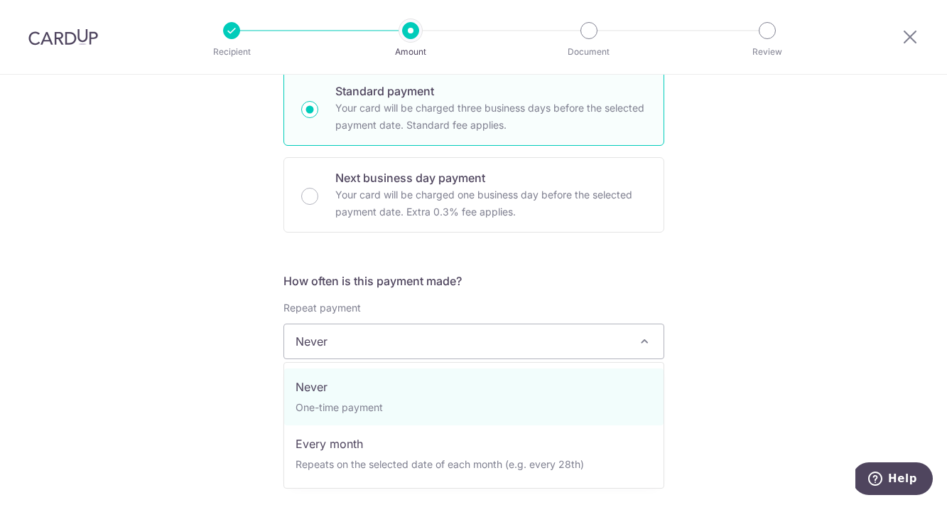
click at [320, 347] on span "Never" at bounding box center [474, 341] width 380 height 34
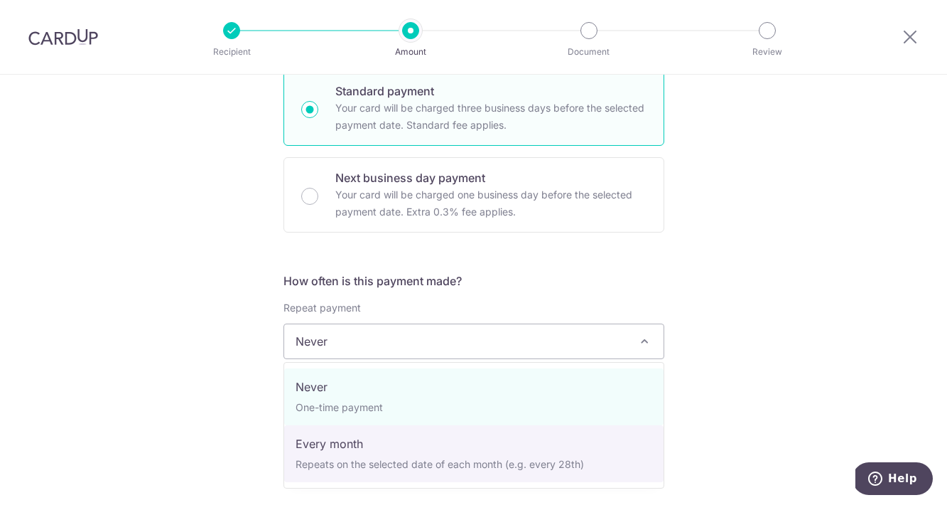
select select "3"
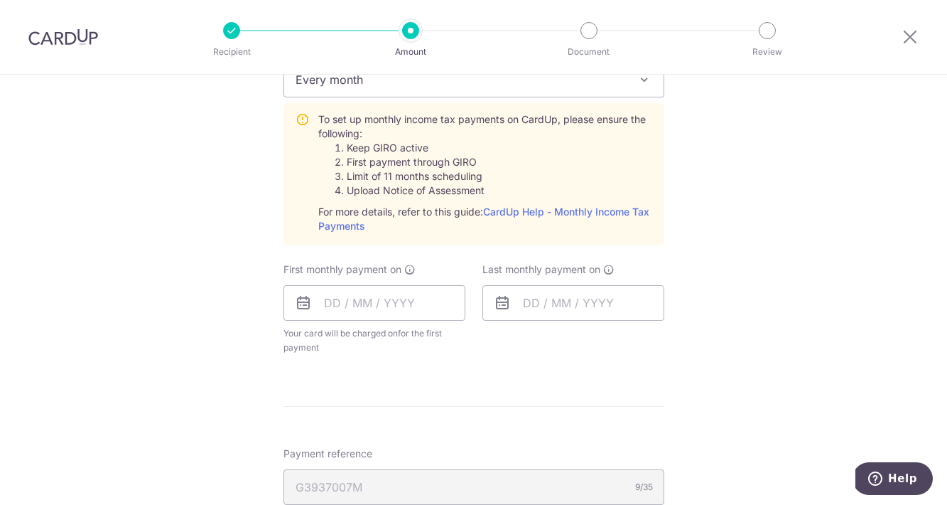
scroll to position [650, 0]
click at [325, 307] on input "text" at bounding box center [375, 302] width 182 height 36
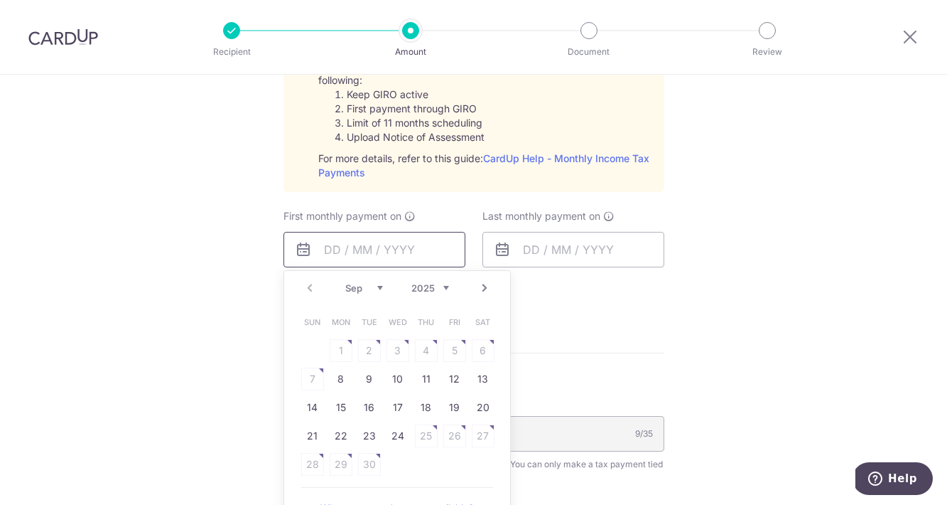
scroll to position [704, 0]
click at [479, 402] on link "20" at bounding box center [483, 405] width 23 height 23
type input "[DATE]"
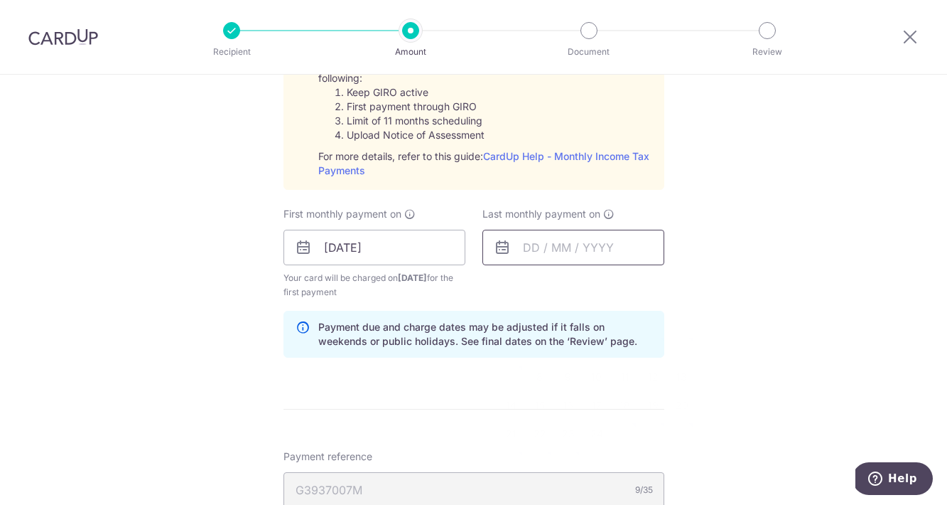
click at [537, 255] on input "text" at bounding box center [574, 248] width 182 height 36
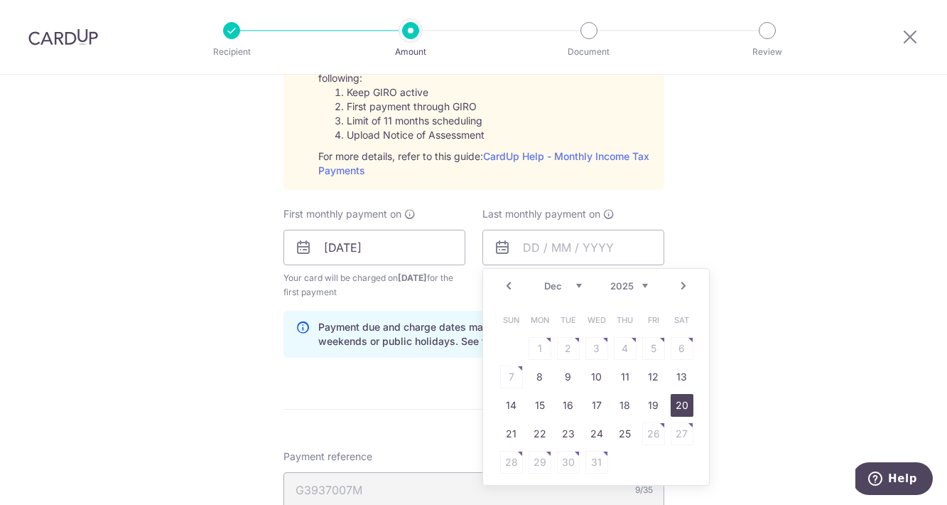
click at [684, 405] on link "20" at bounding box center [682, 405] width 23 height 23
type input "[DATE]"
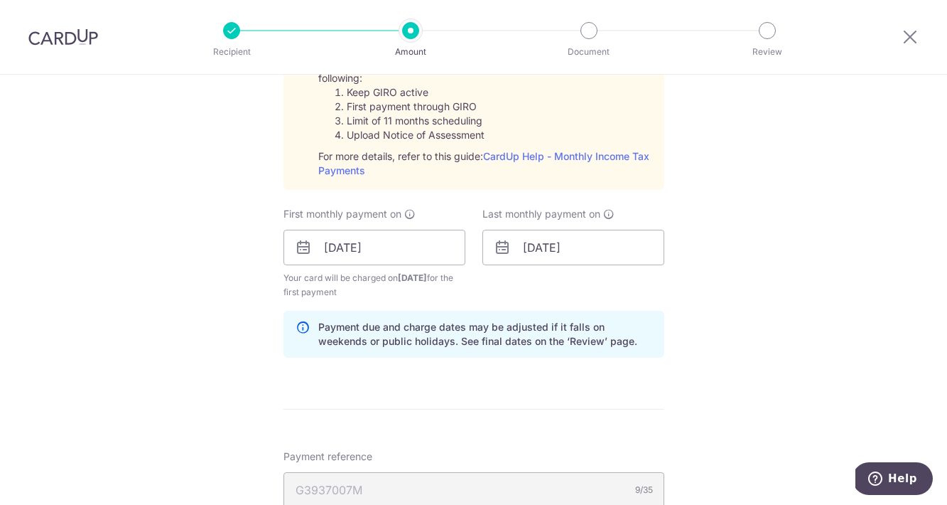
click at [719, 402] on div "Tell us more about your payment Enter one-time or monthly payment amount SGD 3,…" at bounding box center [473, 141] width 947 height 1540
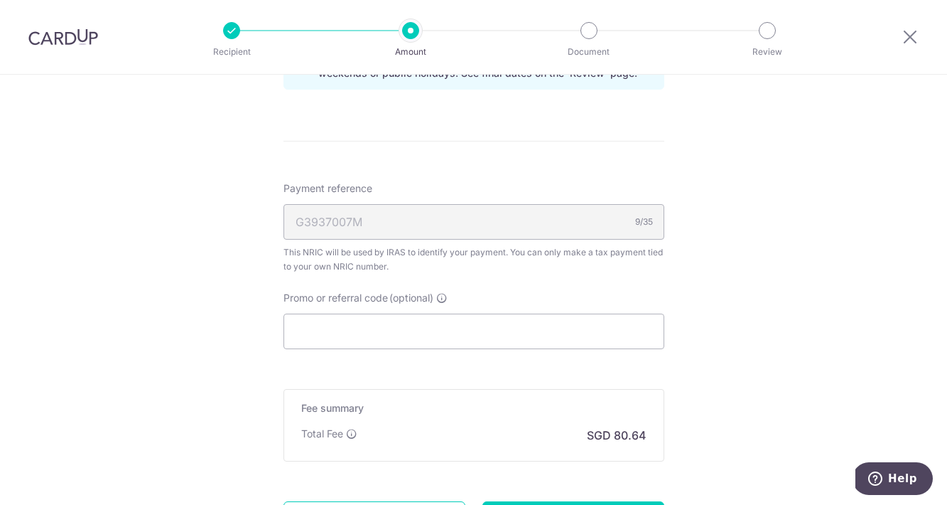
scroll to position [984, 0]
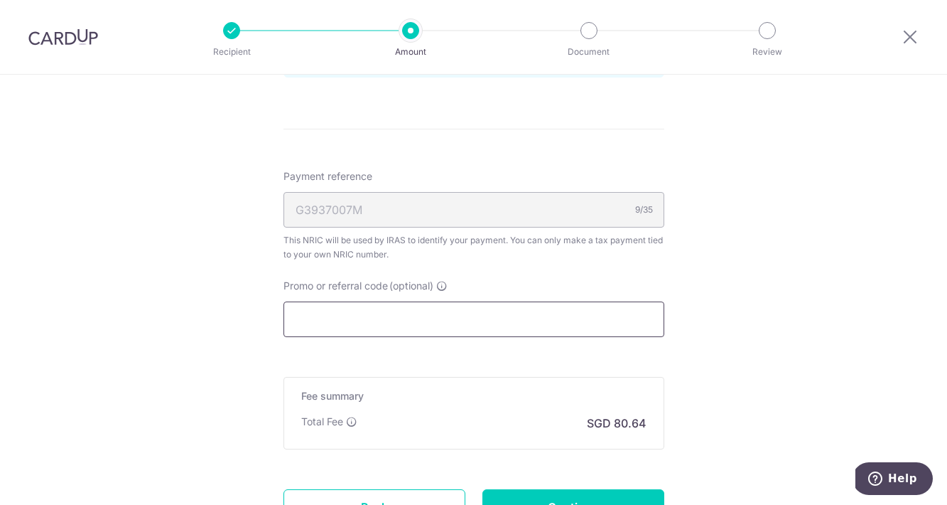
click at [389, 318] on input "Promo or referral code (optional)" at bounding box center [474, 319] width 381 height 36
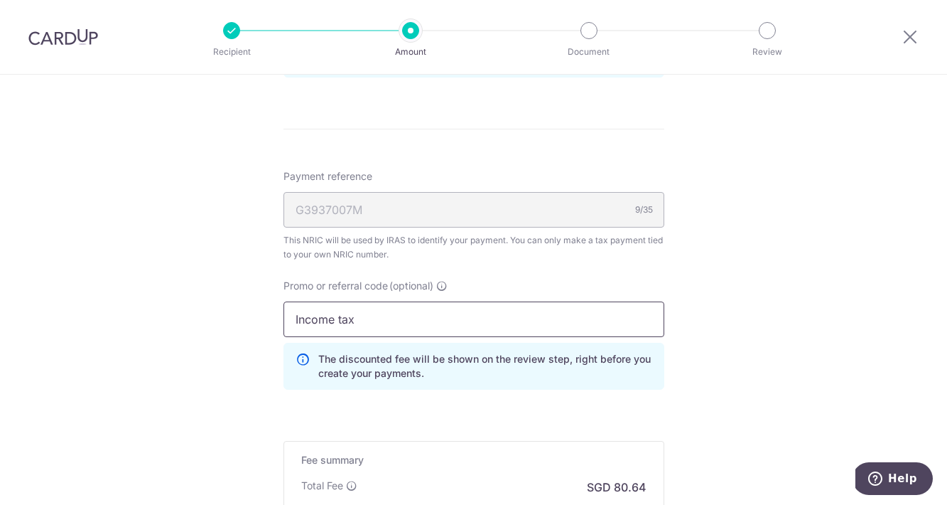
type input "Income tax"
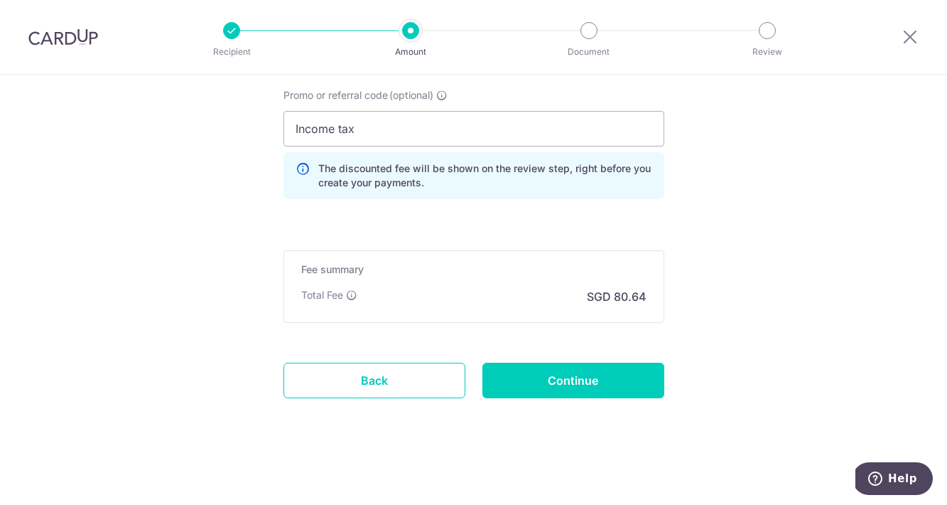
scroll to position [1174, 0]
click at [561, 389] on input "Continue" at bounding box center [574, 380] width 182 height 36
type input "Create Schedule"
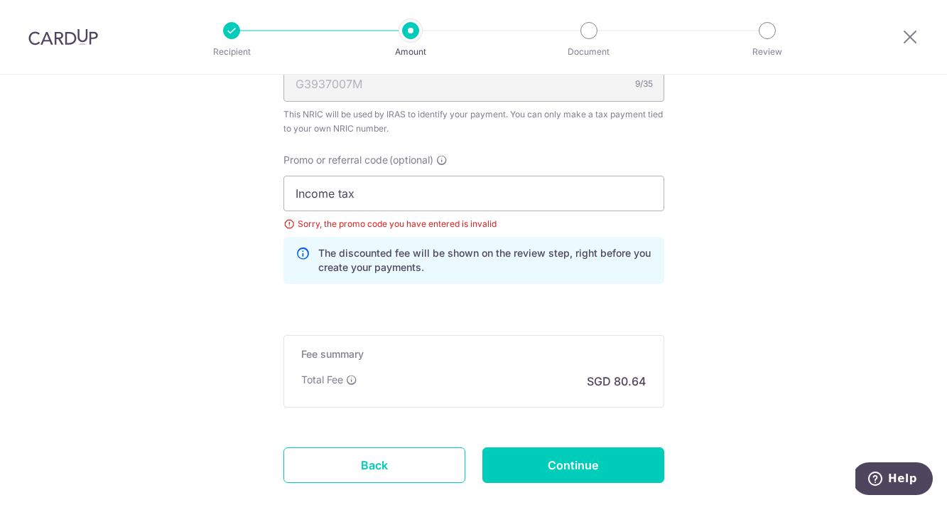
scroll to position [887, 0]
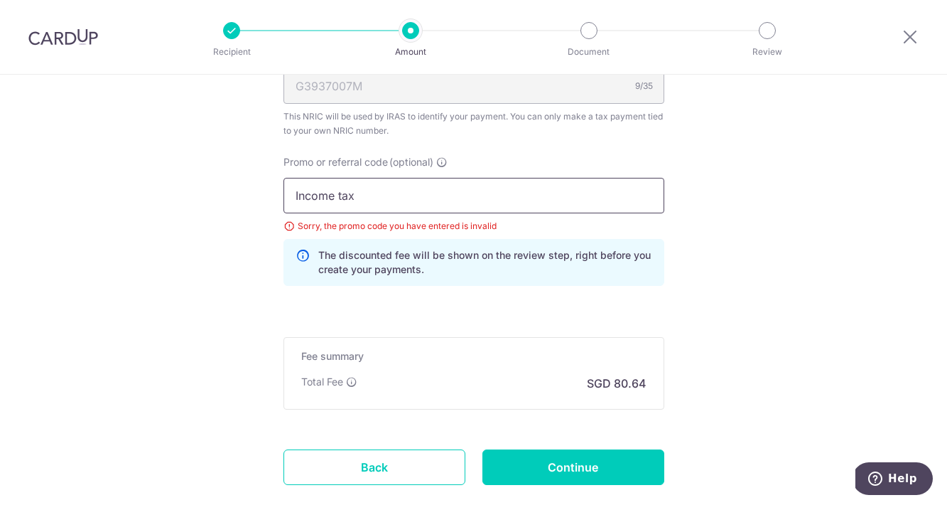
click at [330, 186] on input "Income tax" at bounding box center [474, 196] width 381 height 36
drag, startPoint x: 367, startPoint y: 198, endPoint x: 235, endPoint y: 198, distance: 131.5
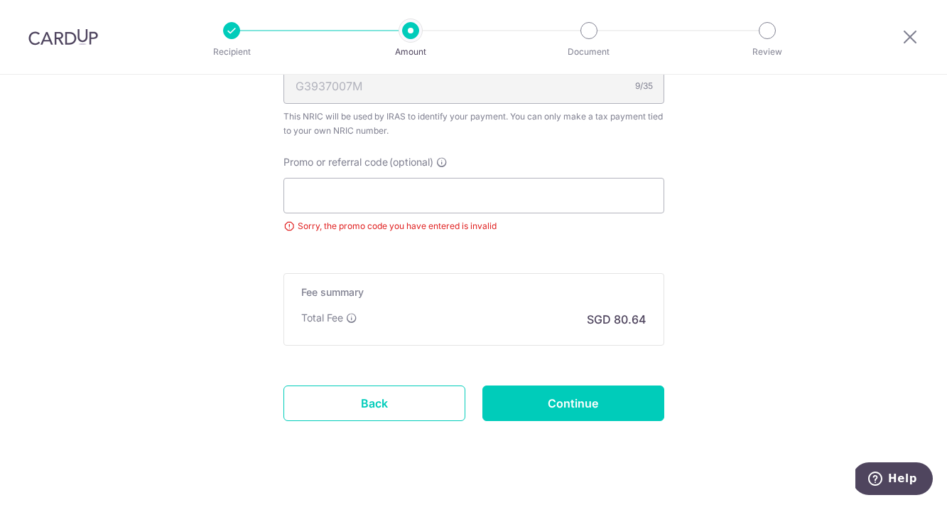
click at [571, 401] on input "Continue" at bounding box center [574, 403] width 182 height 36
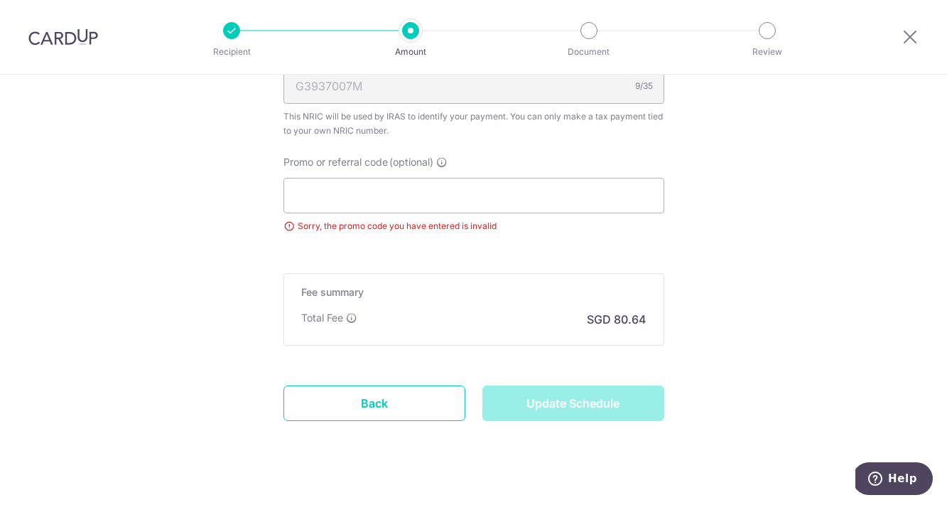
type input "Update Schedule"
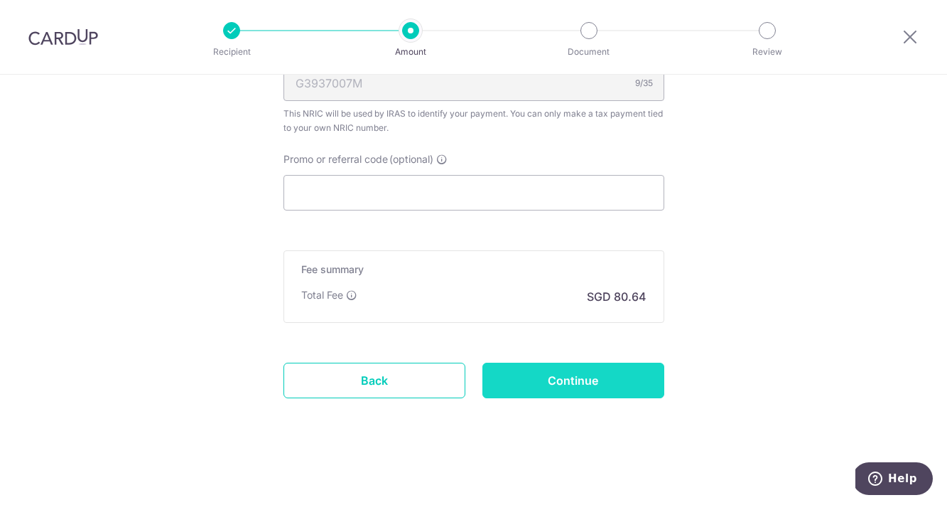
scroll to position [904, 0]
click at [562, 377] on input "Continue" at bounding box center [574, 380] width 182 height 36
type input "Update Schedule"
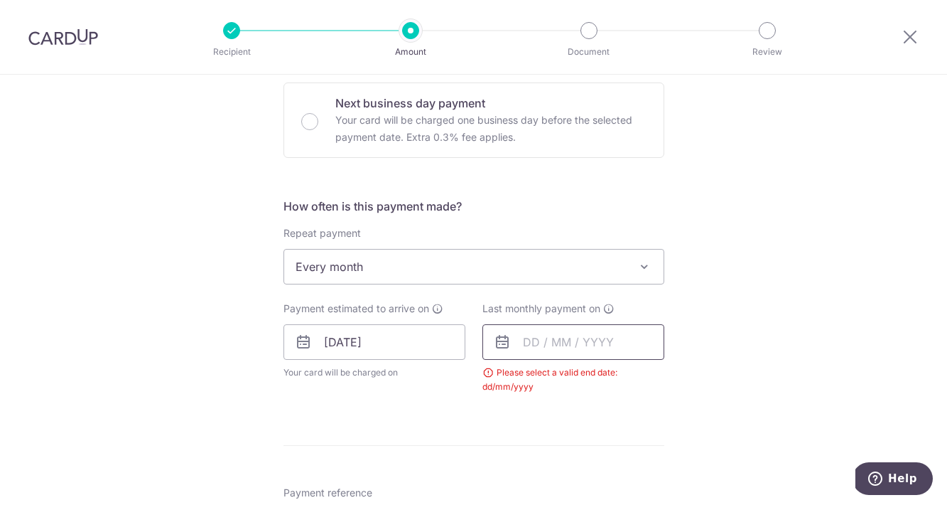
click at [529, 341] on input "text" at bounding box center [574, 342] width 182 height 36
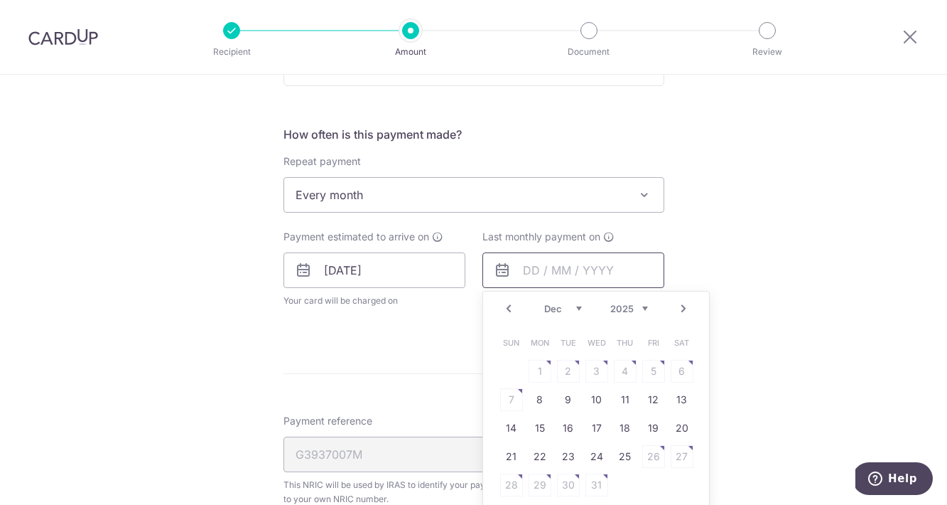
scroll to position [544, 0]
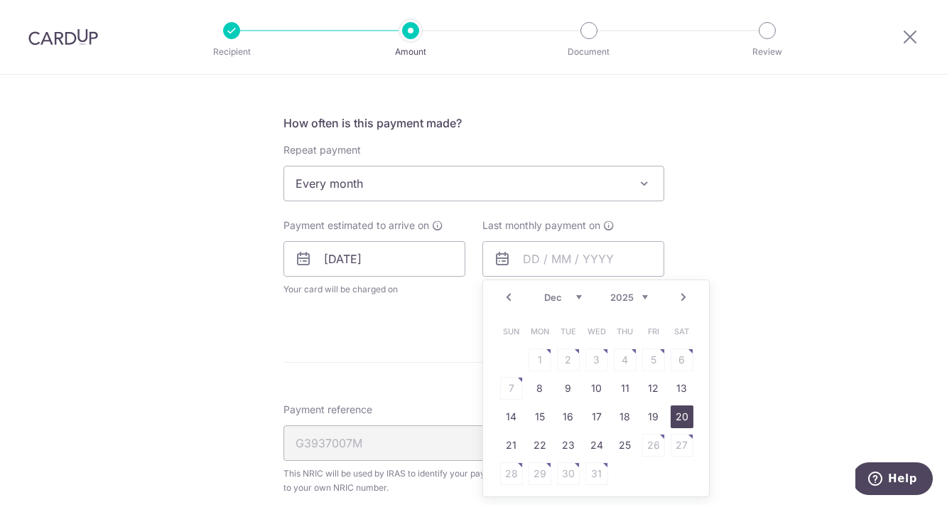
click at [676, 416] on link "20" at bounding box center [682, 416] width 23 height 23
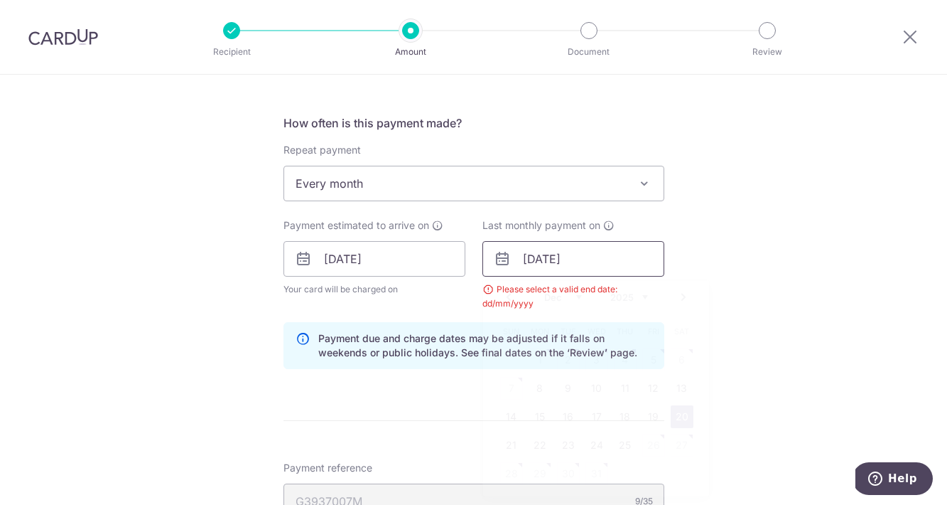
click at [562, 267] on input "[DATE]" at bounding box center [574, 259] width 182 height 36
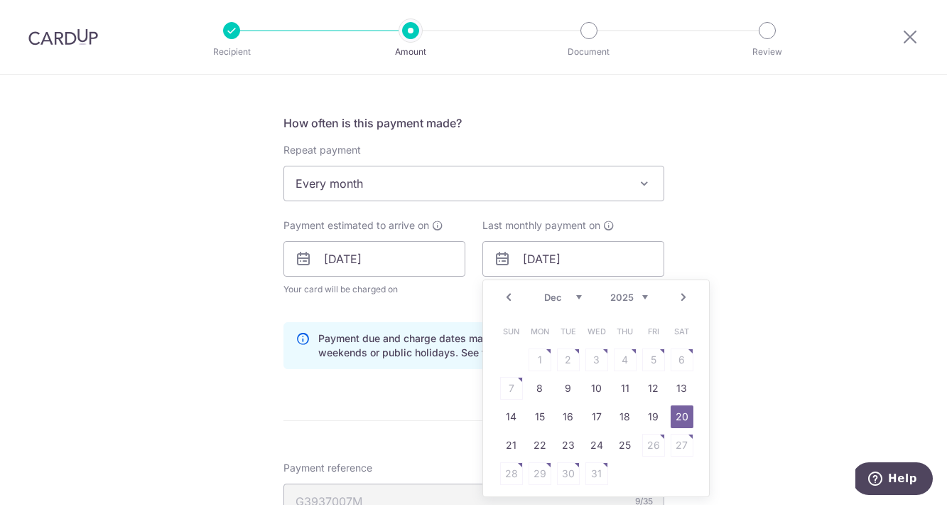
click at [678, 414] on link "20" at bounding box center [682, 416] width 23 height 23
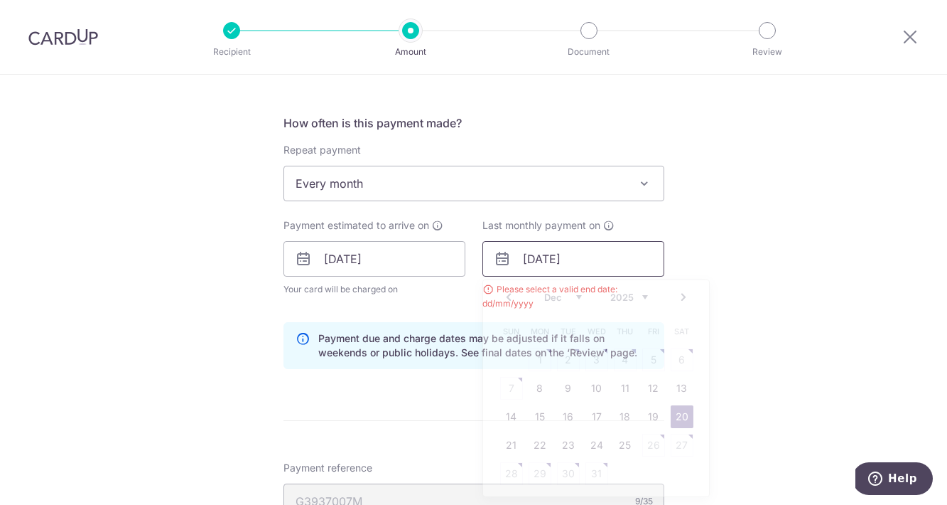
click at [557, 263] on input "[DATE]" at bounding box center [574, 259] width 182 height 36
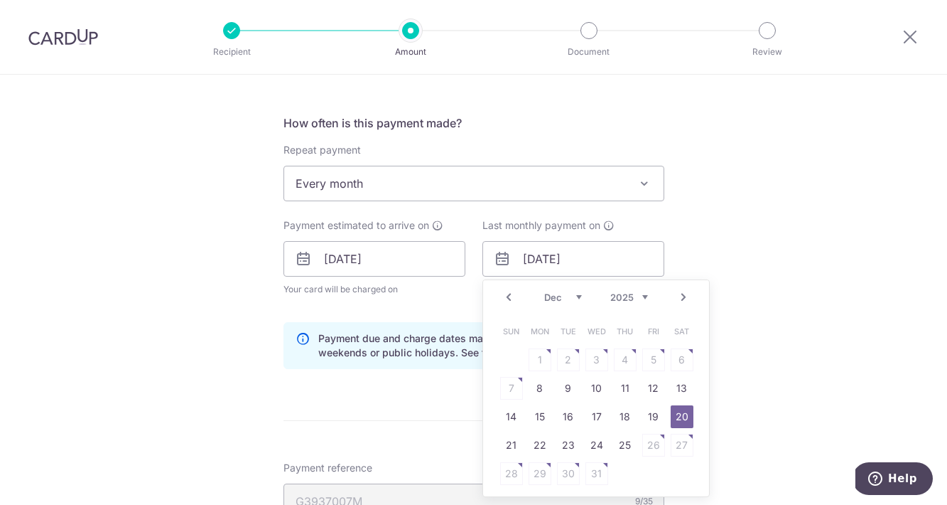
click at [650, 295] on div "Prev Next Sep Oct Nov [DATE] 2026" at bounding box center [596, 297] width 226 height 34
click at [551, 441] on link "20" at bounding box center [540, 445] width 23 height 23
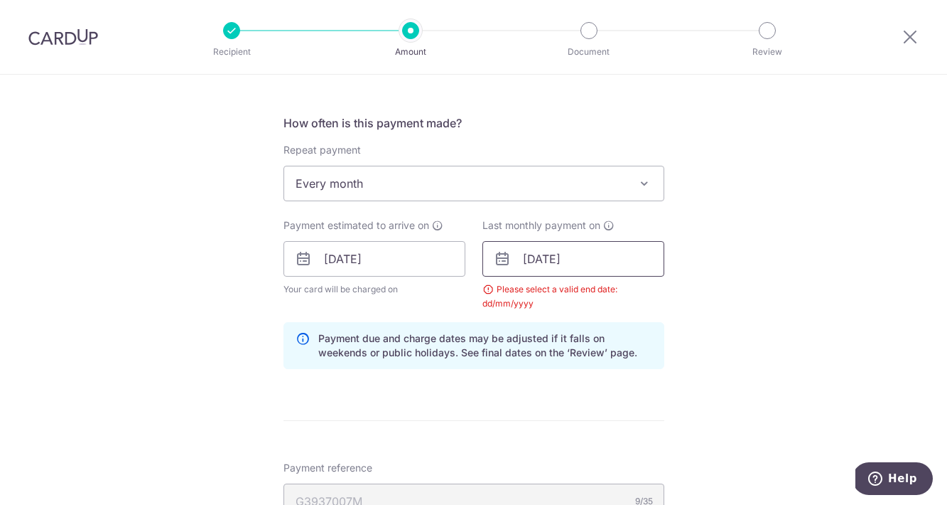
click at [527, 272] on input "[DATE]" at bounding box center [574, 259] width 182 height 36
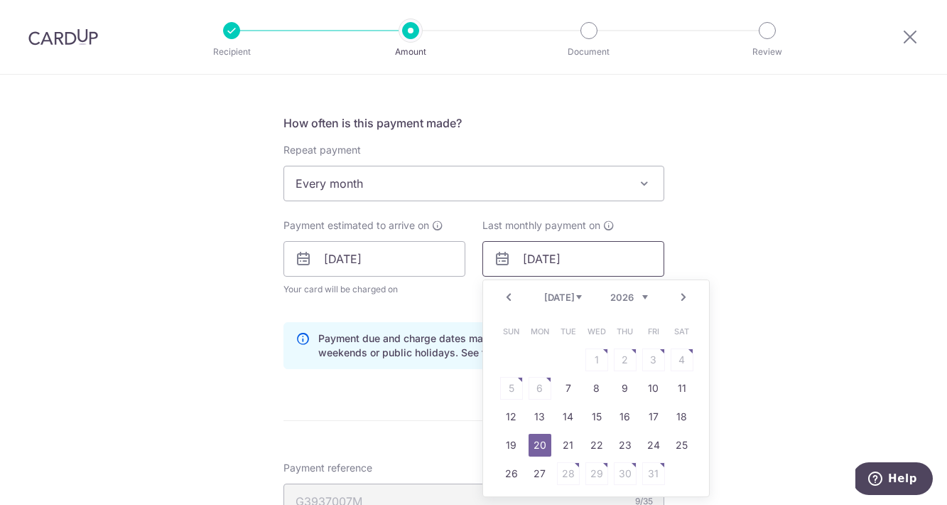
drag, startPoint x: 600, startPoint y: 257, endPoint x: 509, endPoint y: 267, distance: 91.4
click at [509, 267] on div "[DATE] Prev Next Jan Feb Mar Apr May Jun [DATE] Aug Sep [DATE] 2026 Sun Mon Tue…" at bounding box center [574, 259] width 182 height 36
click at [535, 259] on input "[DATE]" at bounding box center [574, 259] width 182 height 36
click at [618, 259] on input "[DATE]" at bounding box center [574, 259] width 182 height 36
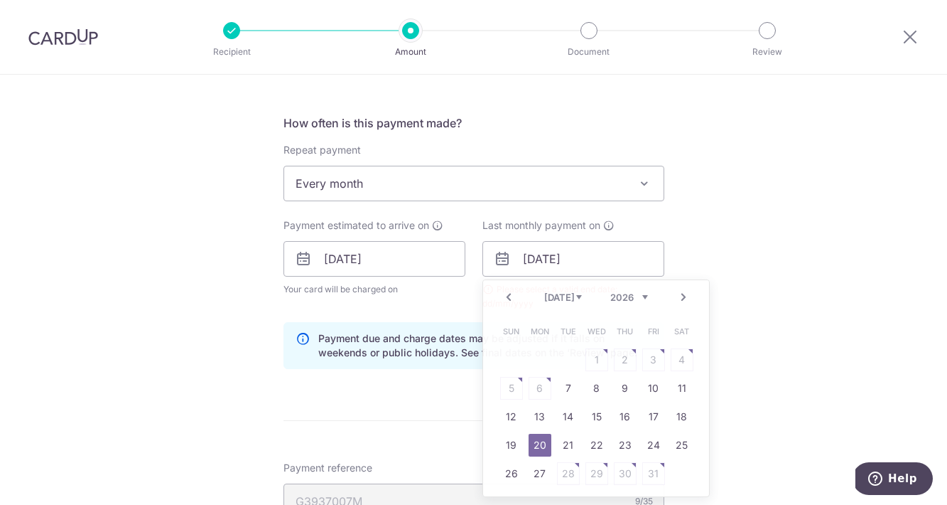
click at [725, 268] on div "Tell us more about your payment Enter one-time or monthly payment amount SGD 3,…" at bounding box center [473, 226] width 947 height 1392
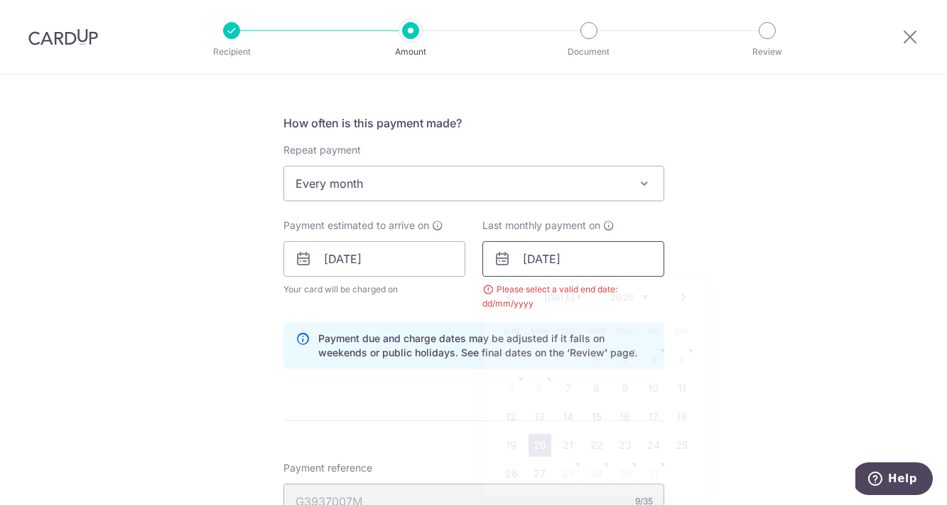
click at [539, 261] on input "20/07/2026" at bounding box center [574, 259] width 182 height 36
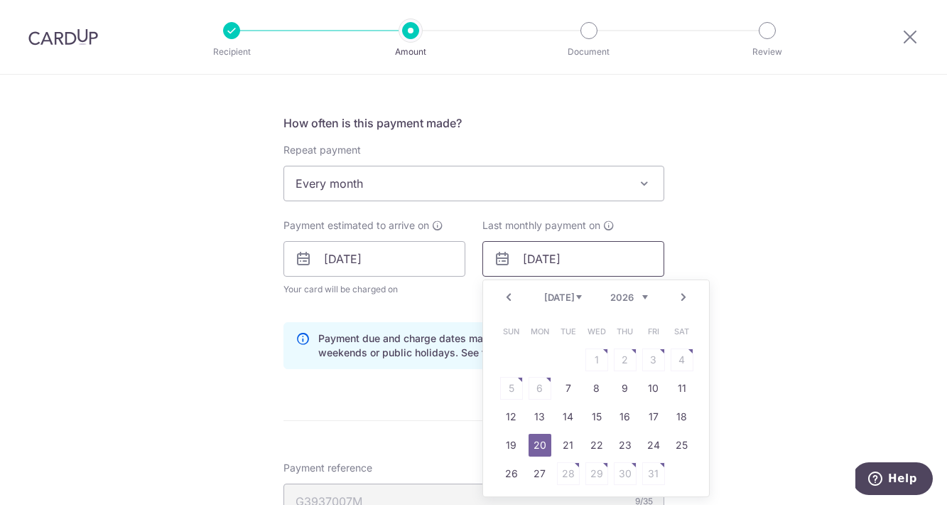
click at [539, 261] on input "20/07/2026" at bounding box center [574, 259] width 182 height 36
click at [736, 275] on div "Tell us more about your payment Enter one-time or monthly payment amount SGD 3,…" at bounding box center [473, 226] width 947 height 1392
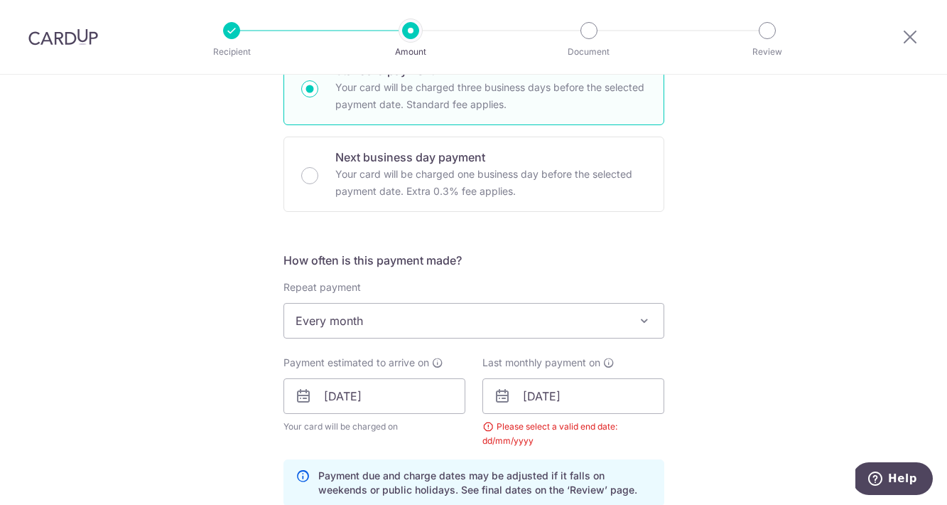
scroll to position [505, 0]
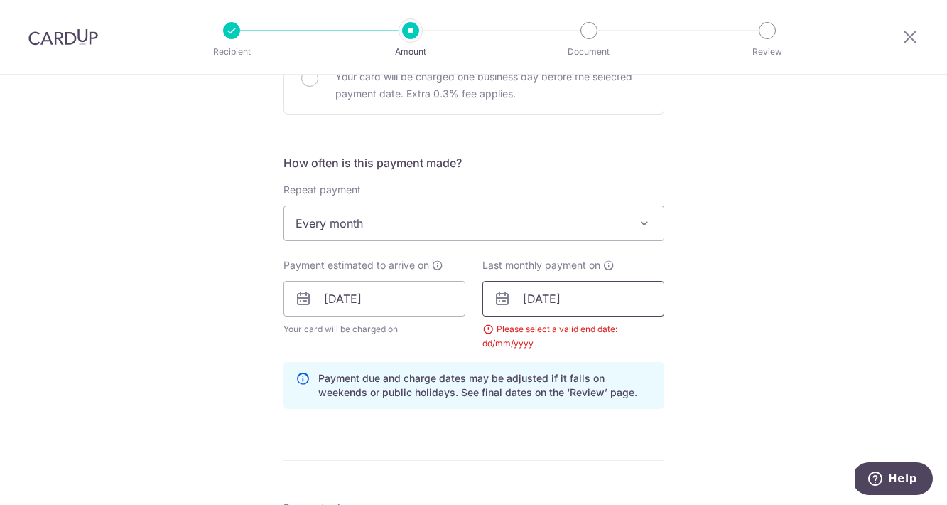
click at [617, 300] on input "20/07/2026" at bounding box center [574, 299] width 182 height 36
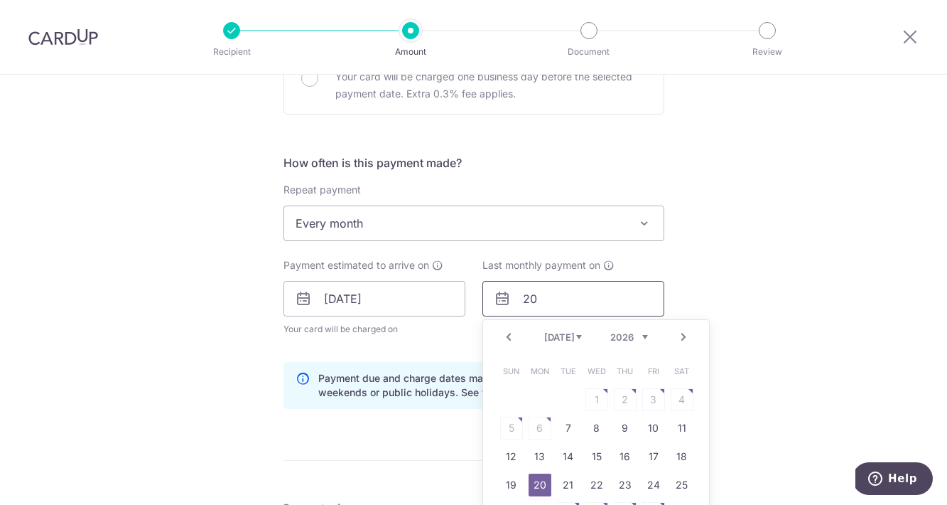
type input "2"
click at [537, 484] on link "20" at bounding box center [540, 484] width 23 height 23
type input "20/07/2026"
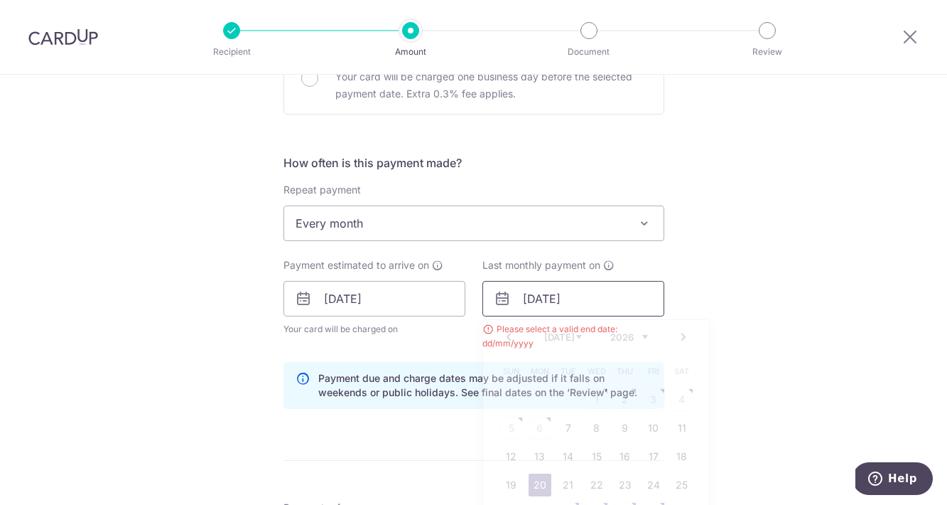
click at [532, 301] on input "20/07/2026" at bounding box center [574, 299] width 182 height 36
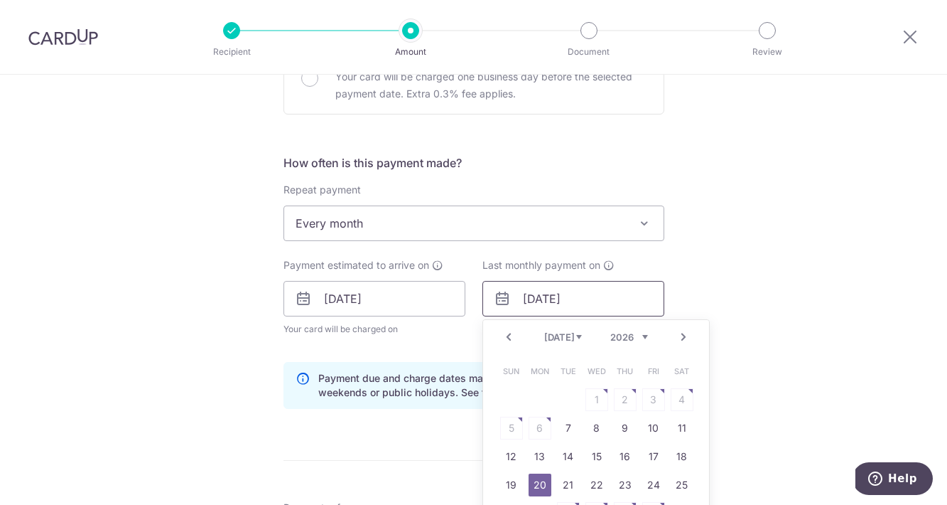
click at [599, 299] on input "20/07/2026" at bounding box center [574, 299] width 182 height 36
click at [702, 314] on div "Tell us more about your payment Enter one-time or monthly payment amount SGD 3,…" at bounding box center [473, 266] width 947 height 1392
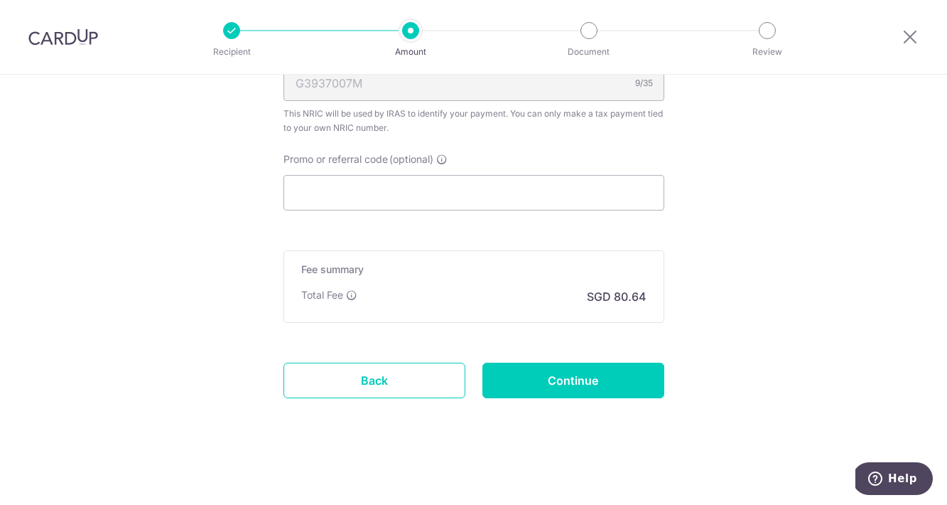
scroll to position [962, 0]
click at [547, 372] on input "Continue" at bounding box center [574, 380] width 182 height 36
type input "Update Schedule"
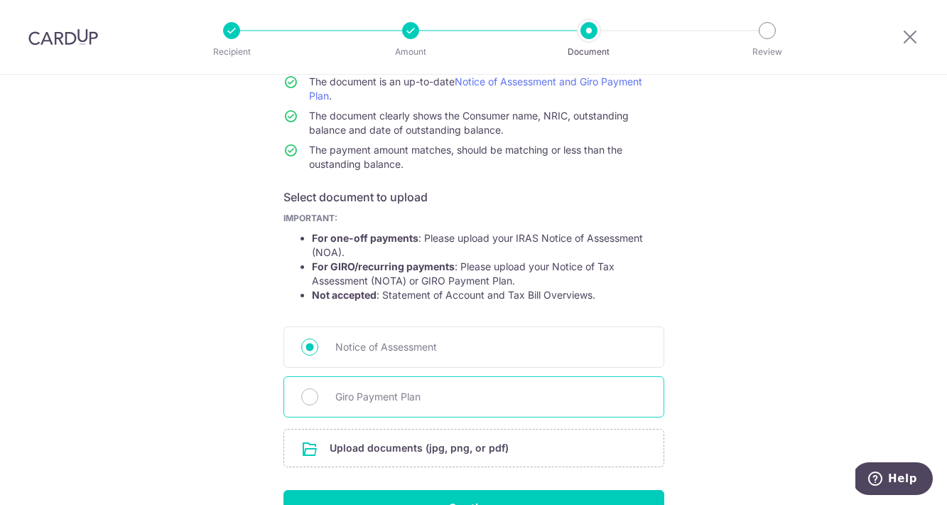
scroll to position [184, 0]
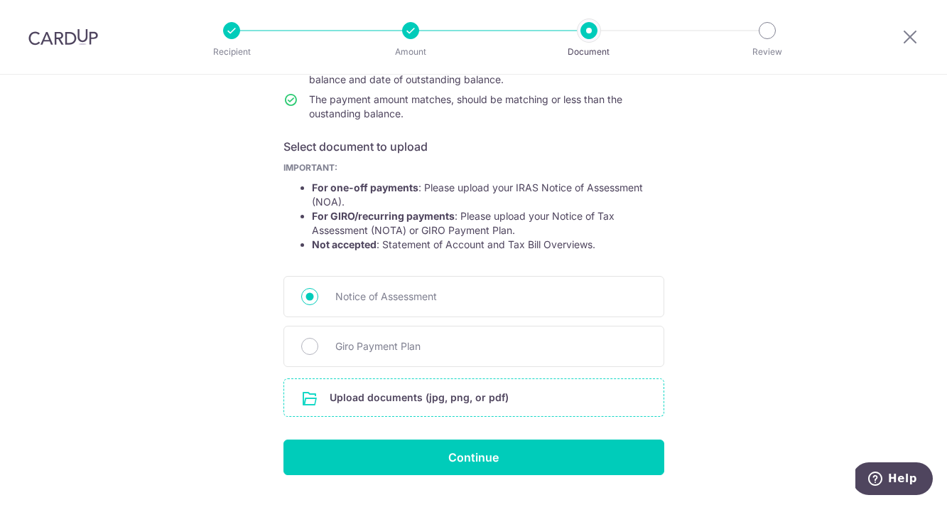
click at [414, 392] on input "file" at bounding box center [474, 397] width 380 height 37
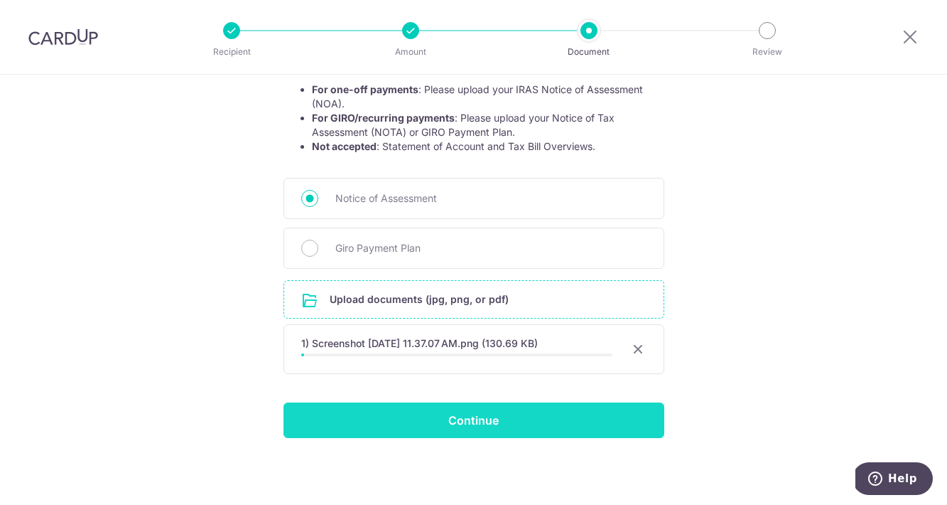
scroll to position [282, 0]
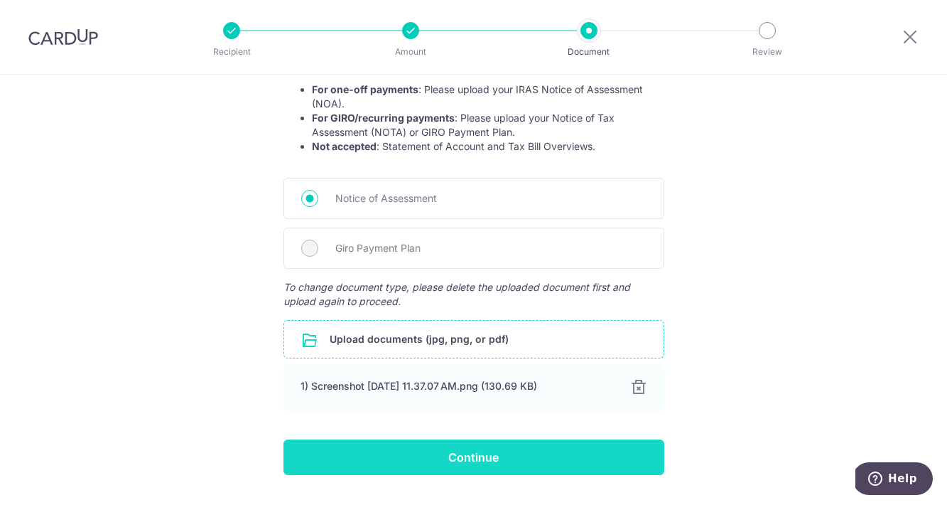
click at [473, 417] on form "Your supporting documents will enable us to approve your payments smoothly! Ple…" at bounding box center [474, 180] width 381 height 589
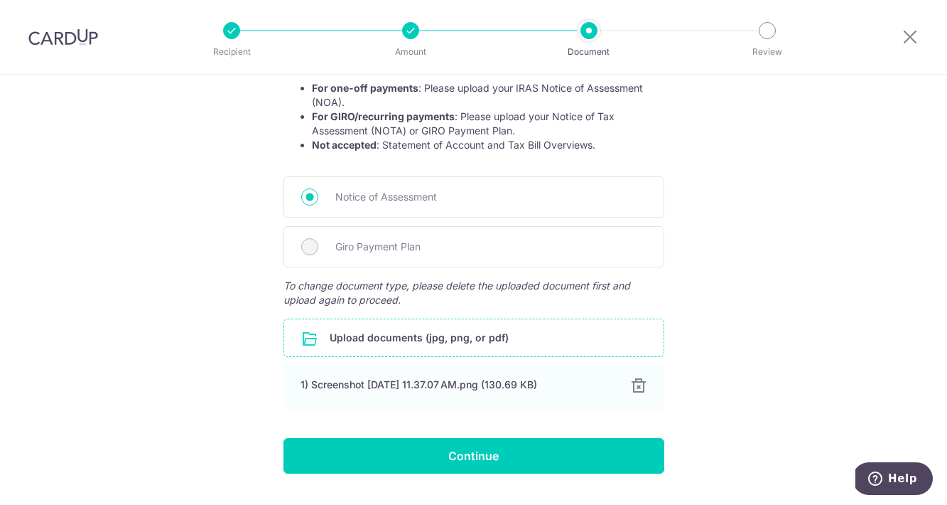
scroll to position [313, 0]
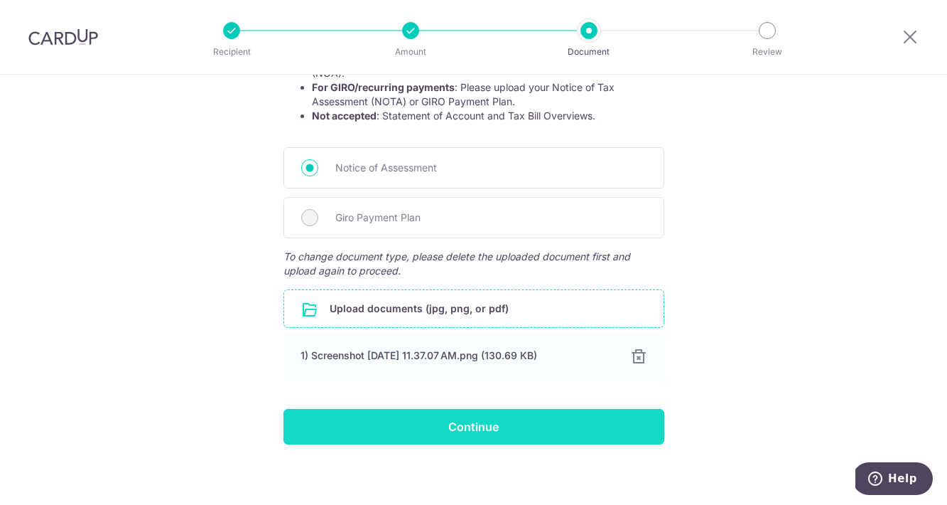
click at [469, 429] on input "Continue" at bounding box center [474, 427] width 381 height 36
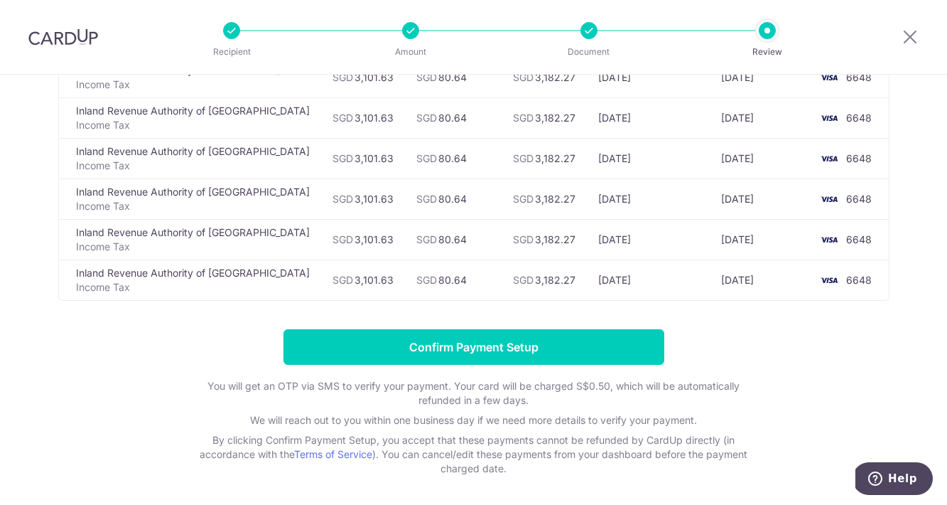
scroll to position [370, 0]
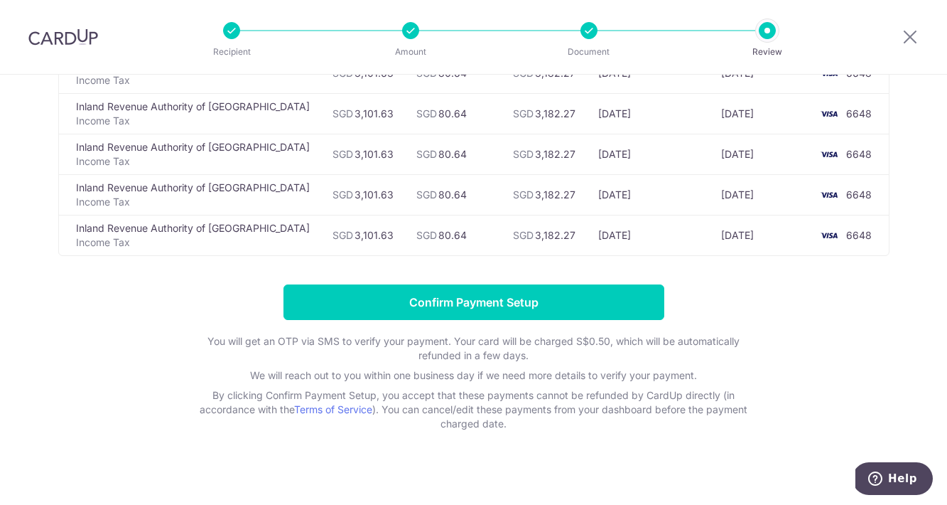
drag, startPoint x: 107, startPoint y: 242, endPoint x: 82, endPoint y: 237, distance: 25.4
click at [107, 243] on p "Income Tax" at bounding box center [193, 242] width 234 height 14
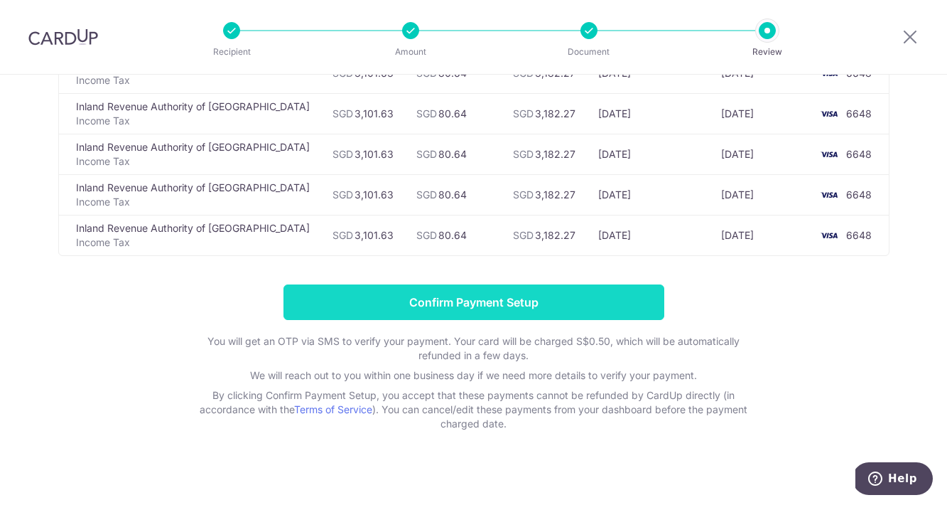
click at [504, 297] on input "Confirm Payment Setup" at bounding box center [474, 302] width 381 height 36
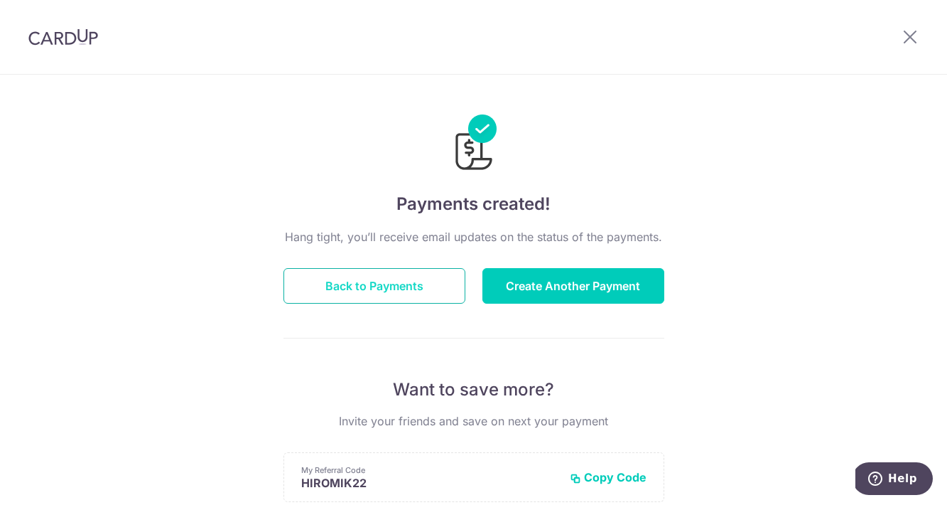
click at [373, 289] on button "Back to Payments" at bounding box center [375, 286] width 182 height 36
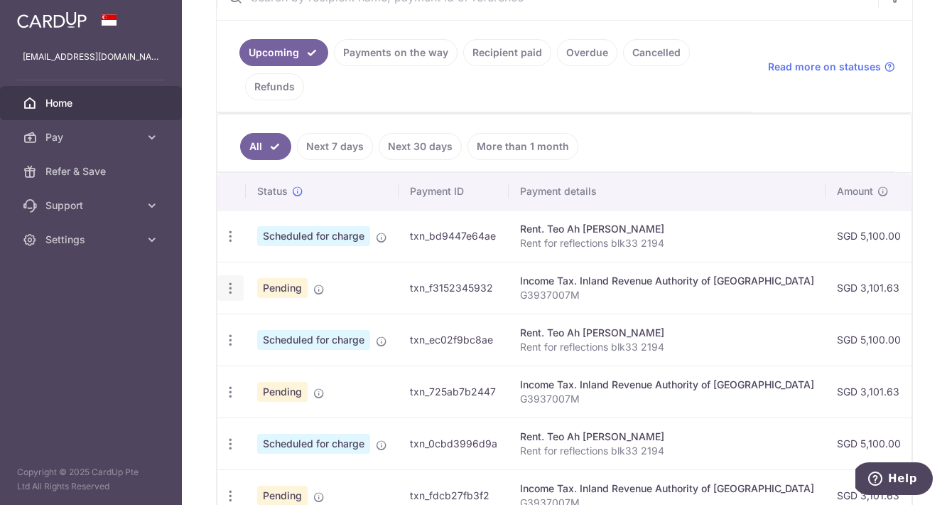
click at [232, 285] on icon "button" at bounding box center [230, 288] width 15 height 15
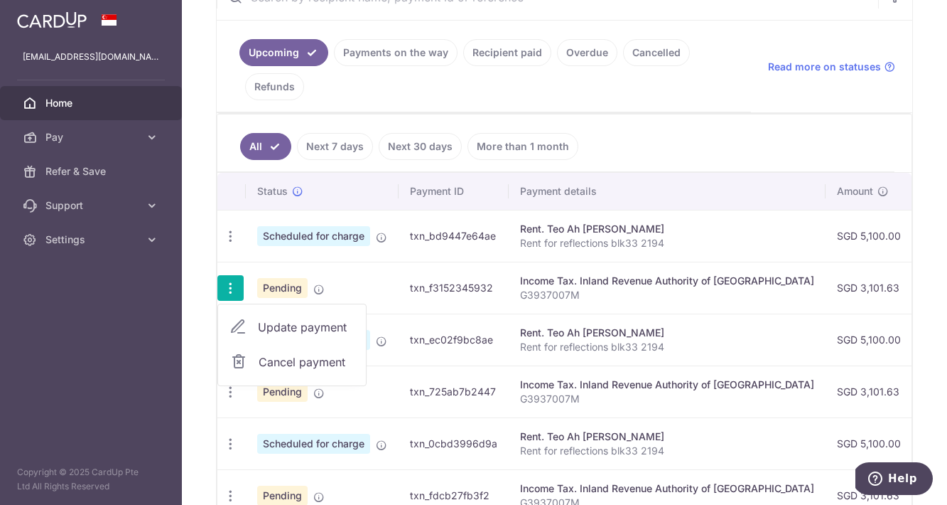
click at [279, 326] on span "Update payment" at bounding box center [306, 326] width 97 height 17
radio input "true"
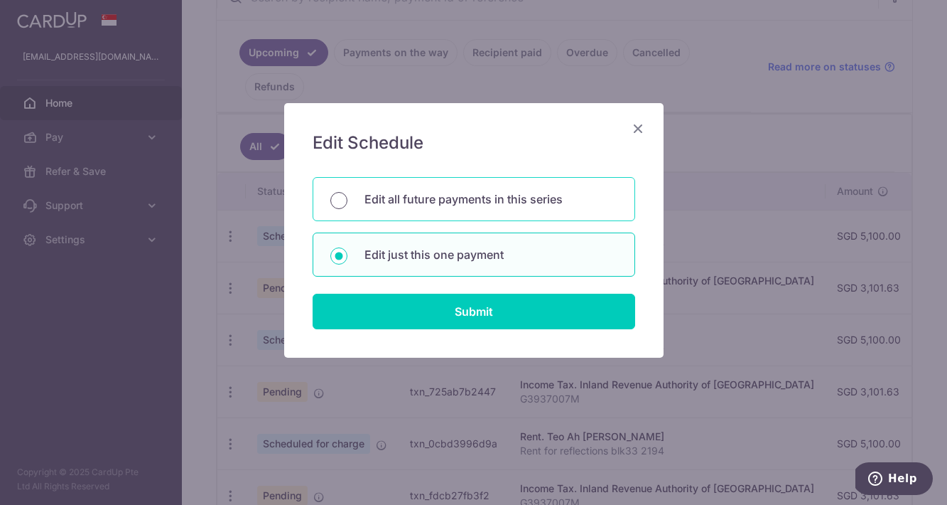
click at [342, 198] on input "Edit all future payments in this series" at bounding box center [338, 200] width 17 height 17
radio input "true"
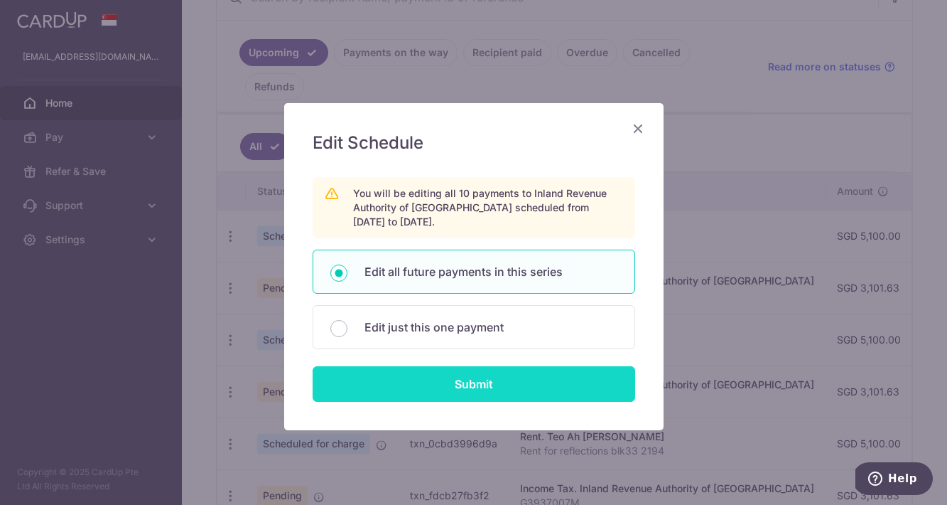
click at [485, 390] on input "Submit" at bounding box center [474, 384] width 323 height 36
radio input "true"
type input "3,101.63"
type input "G3937007M"
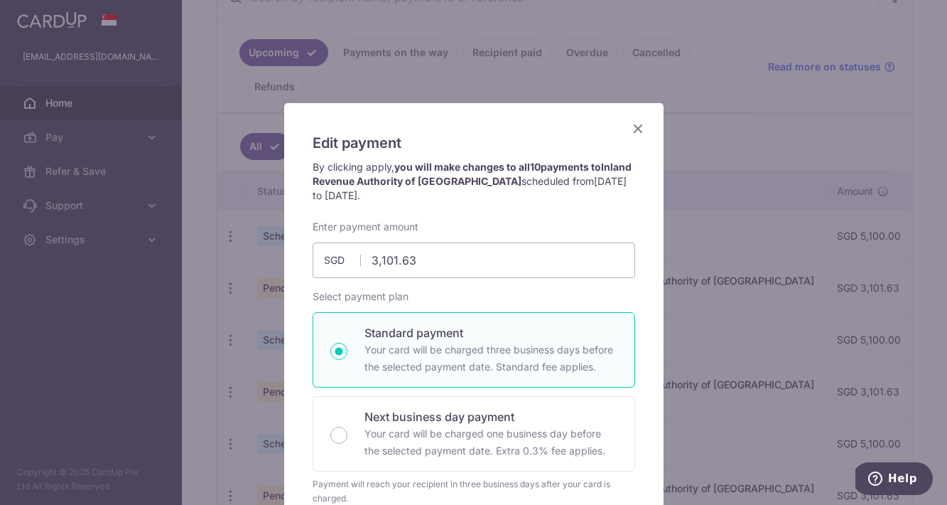
click at [637, 127] on icon "Close" at bounding box center [638, 128] width 17 height 18
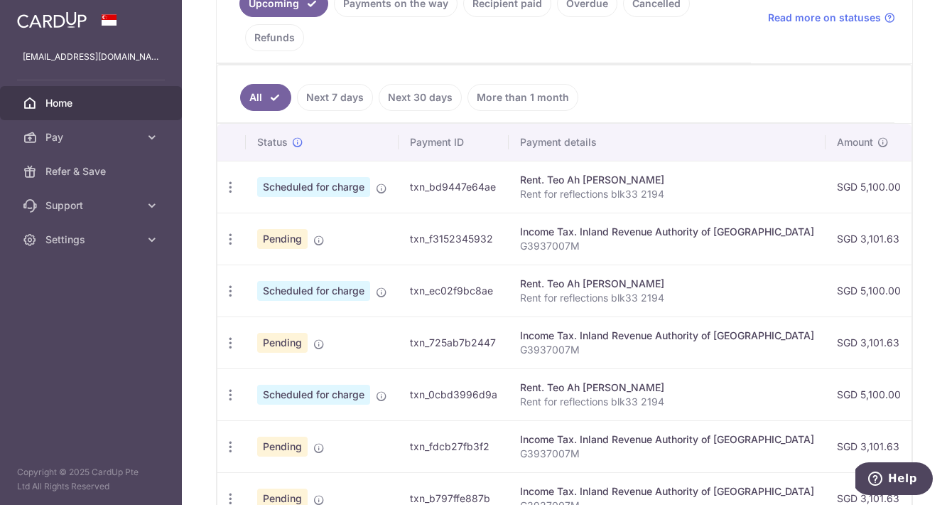
scroll to position [377, 0]
